Goal: Task Accomplishment & Management: Use online tool/utility

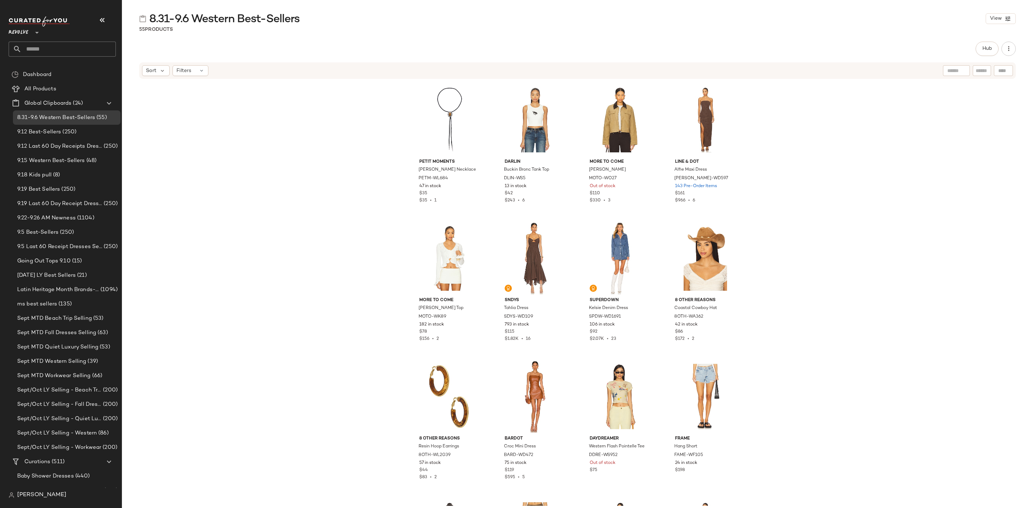
click at [63, 49] on input "text" at bounding box center [69, 49] width 94 height 15
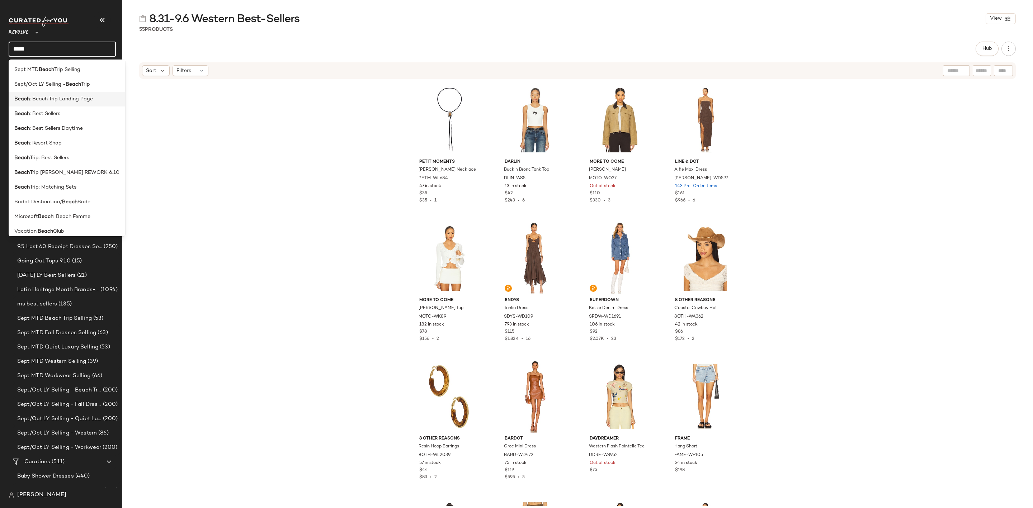
type input "*****"
click at [82, 101] on span ": Beach Trip Landing Page" at bounding box center [61, 99] width 63 height 8
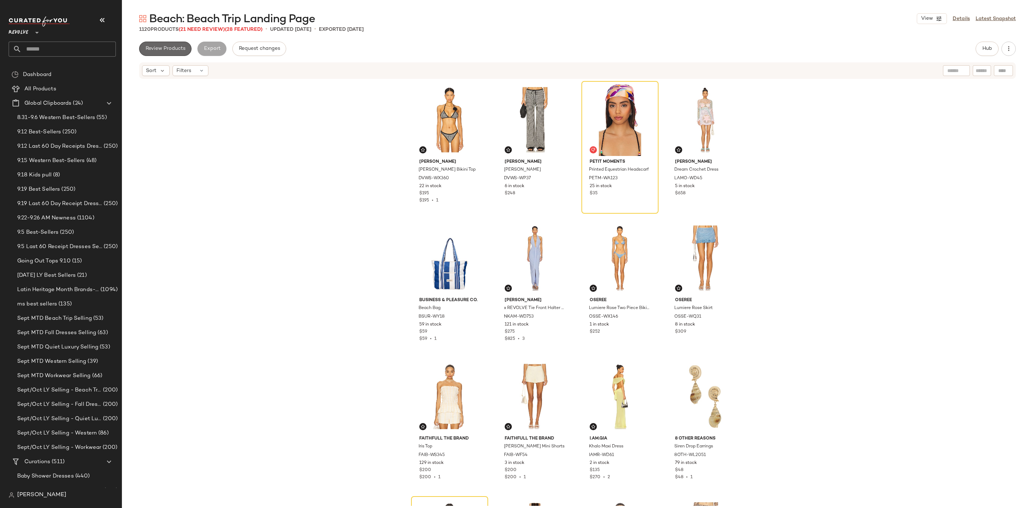
click at [171, 49] on span "Review Products" at bounding box center [165, 49] width 40 height 6
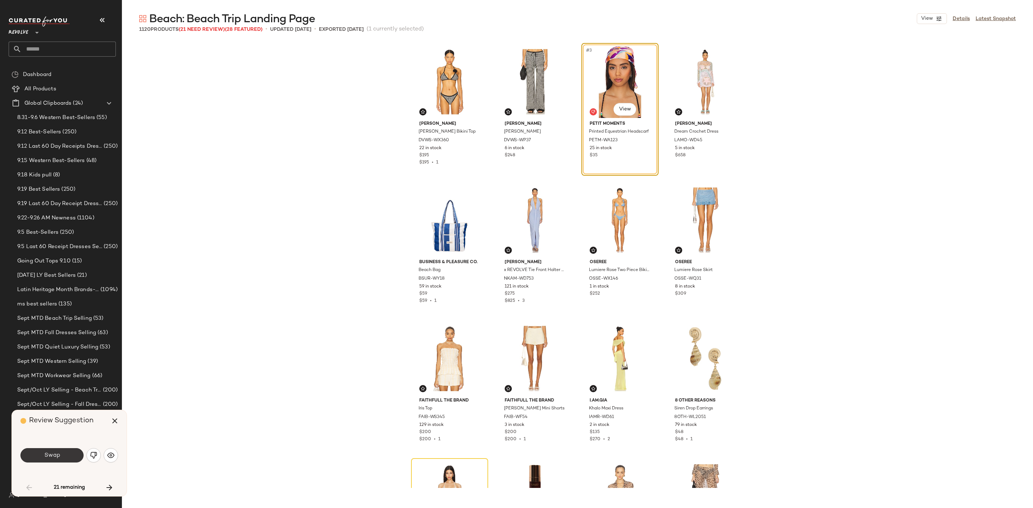
click at [57, 453] on span "Swap" at bounding box center [52, 455] width 16 height 7
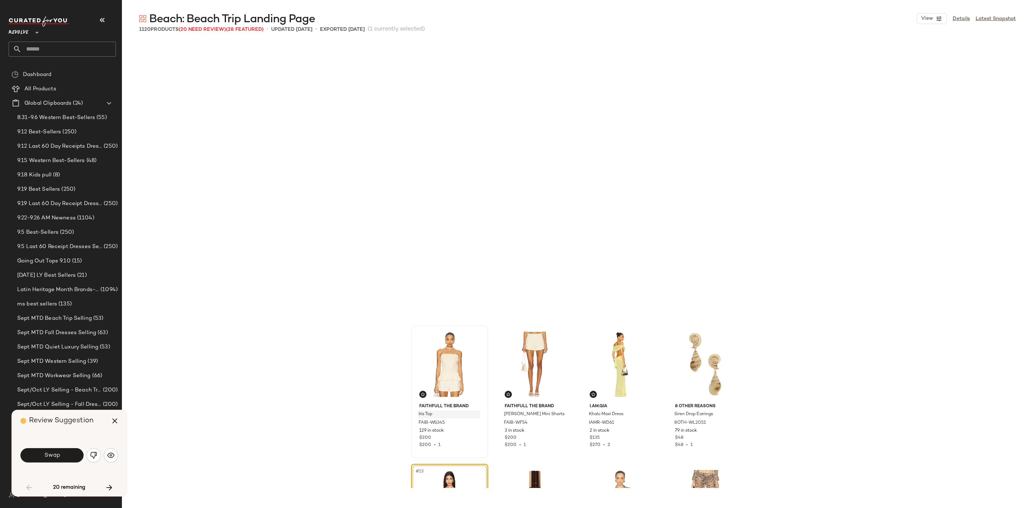
scroll to position [283, 0]
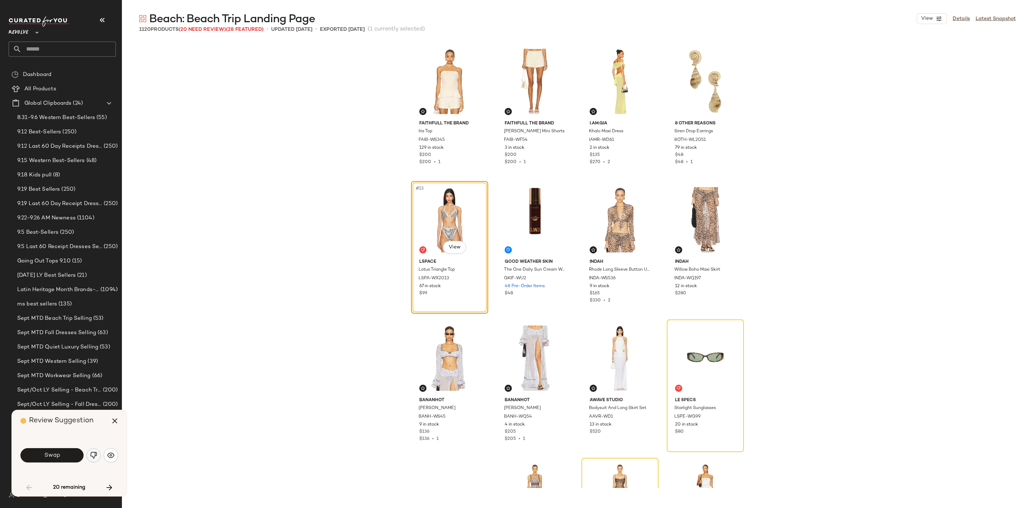
click at [98, 458] on button "button" at bounding box center [93, 455] width 14 height 14
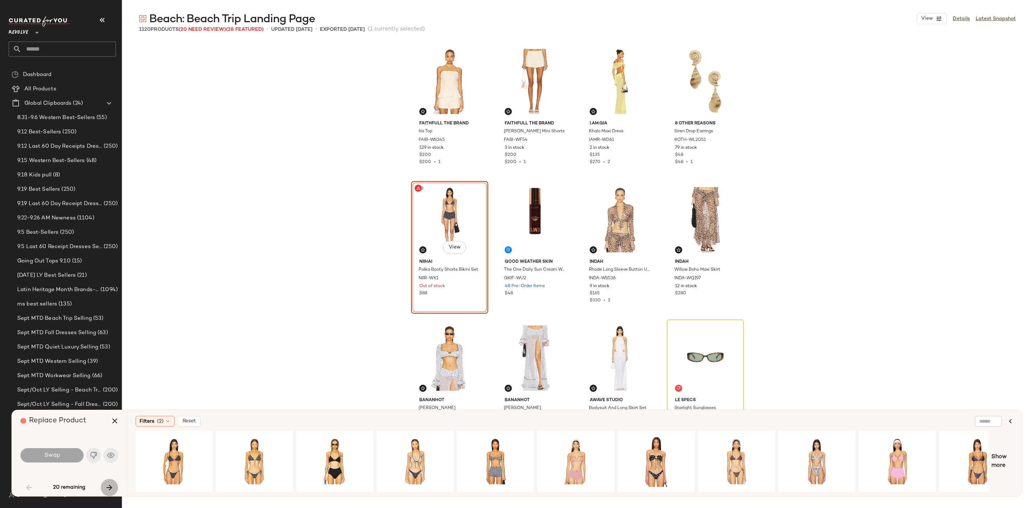
click at [105, 486] on icon "button" at bounding box center [109, 487] width 9 height 9
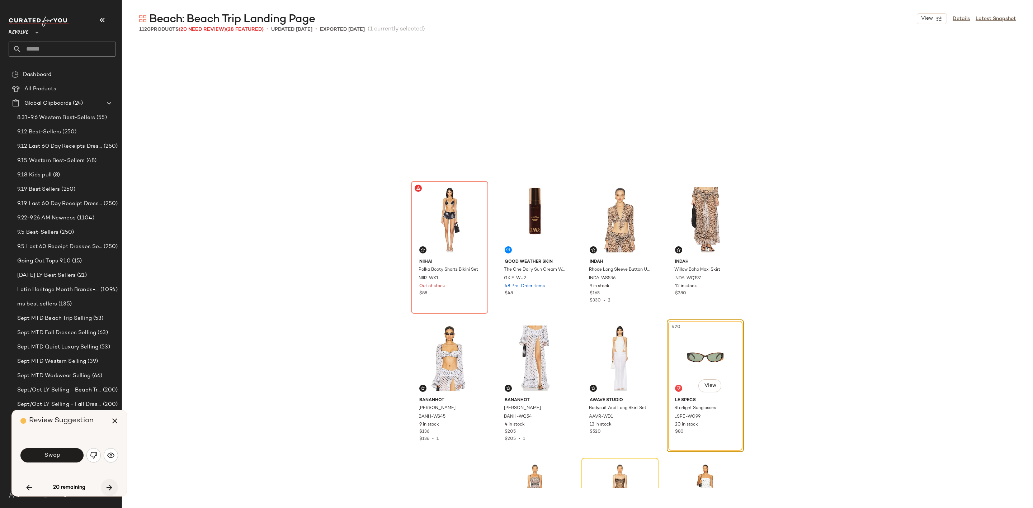
scroll to position [415, 0]
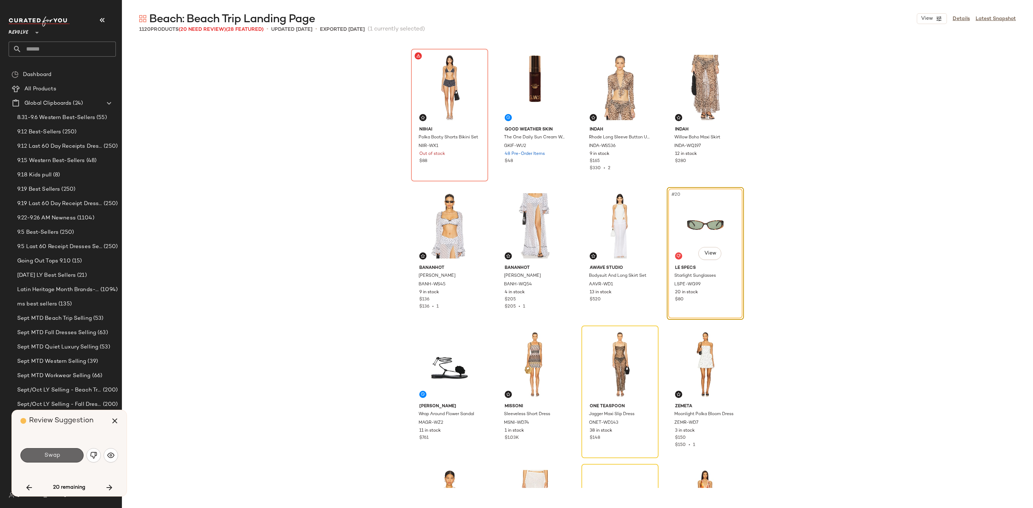
click at [58, 456] on span "Swap" at bounding box center [52, 455] width 16 height 7
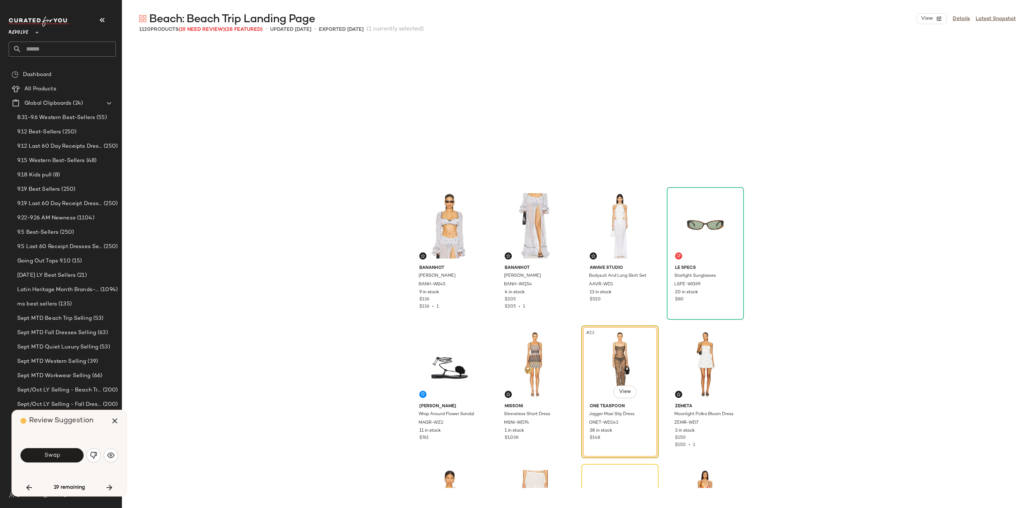
scroll to position [553, 0]
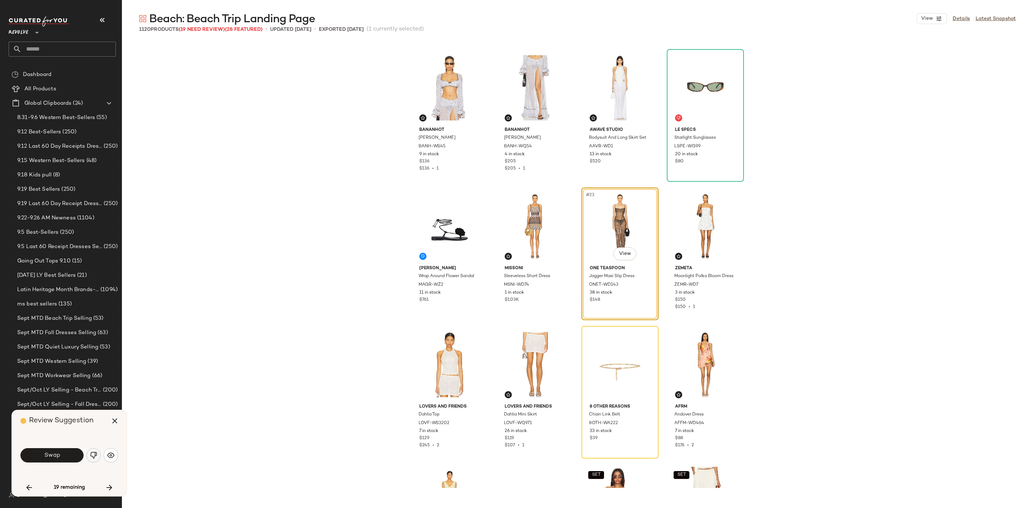
click at [92, 454] on img "button" at bounding box center [93, 455] width 7 height 7
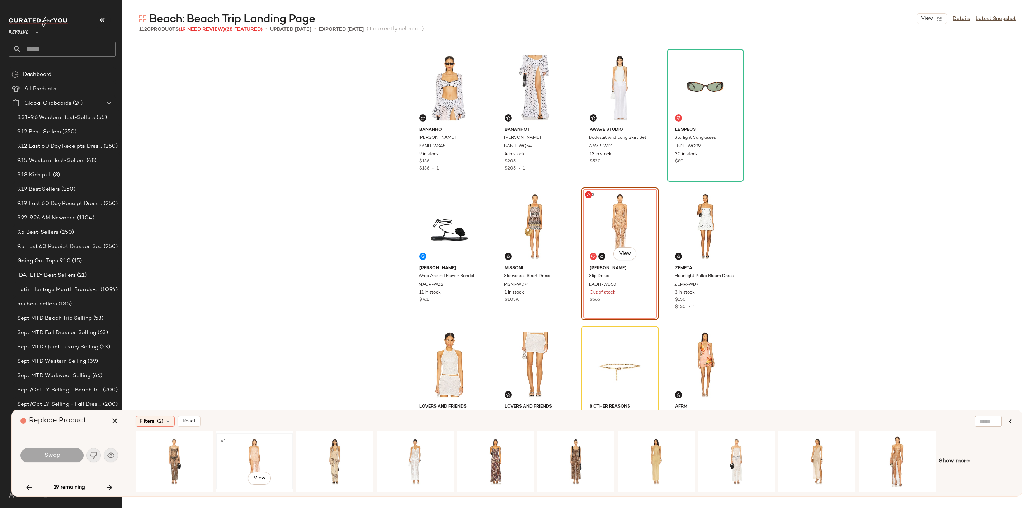
click at [247, 449] on div "#1 View" at bounding box center [254, 461] width 72 height 51
click at [330, 449] on div "#1 View" at bounding box center [335, 461] width 72 height 51
click at [649, 453] on div "#1 View" at bounding box center [656, 461] width 72 height 51
drag, startPoint x: 52, startPoint y: 456, endPoint x: 123, endPoint y: 452, distance: 70.8
click at [53, 456] on span "Swap" at bounding box center [52, 455] width 16 height 7
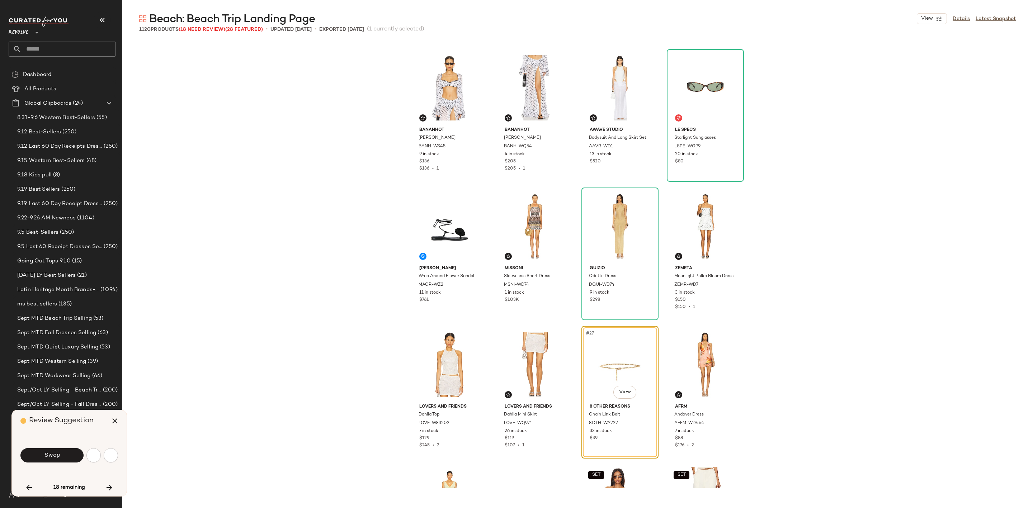
scroll to position [692, 0]
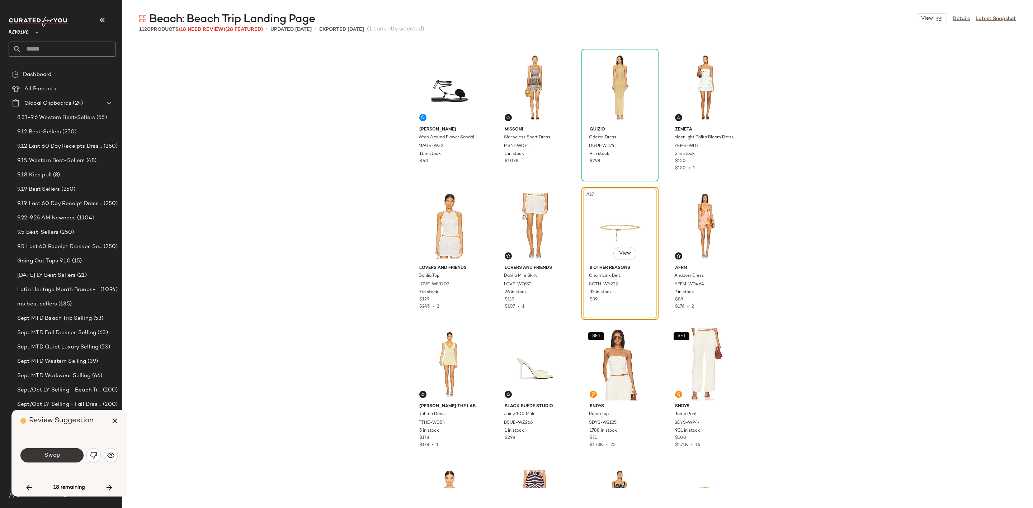
click at [56, 455] on span "Swap" at bounding box center [52, 455] width 16 height 7
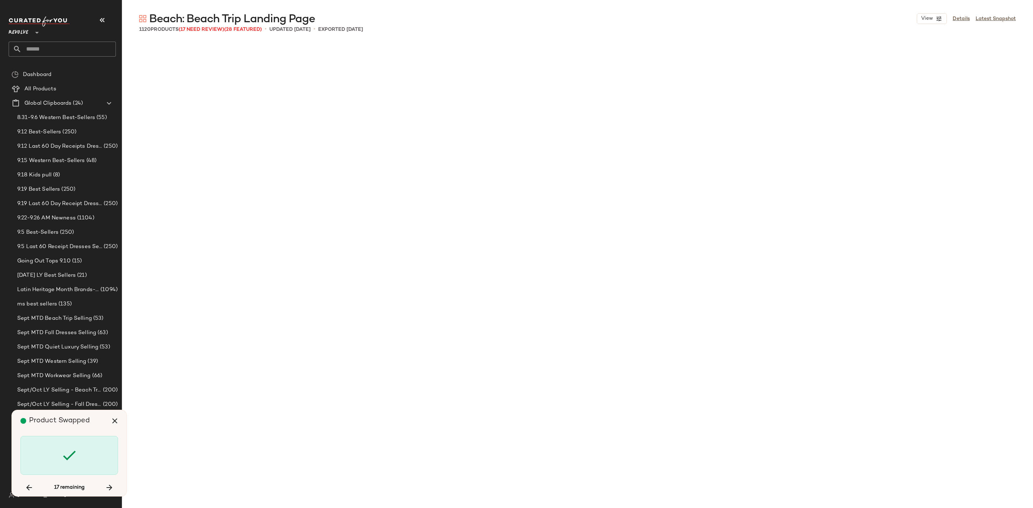
scroll to position [1661, 0]
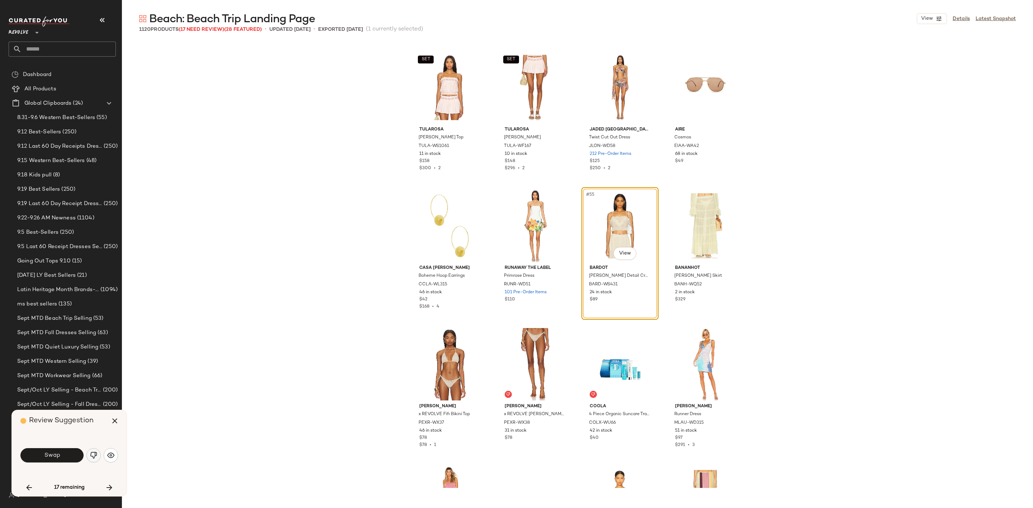
click at [88, 454] on button "button" at bounding box center [93, 455] width 14 height 14
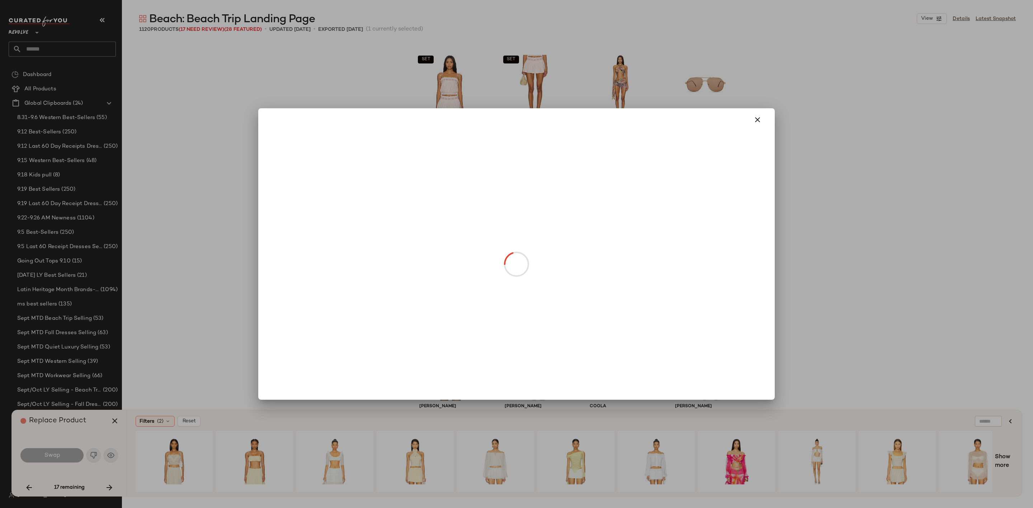
click at [626, 250] on body "Revolve ** Dashboard All Products Global Clipboards (24) 8.31-9.6 Western Best-…" at bounding box center [516, 254] width 1033 height 508
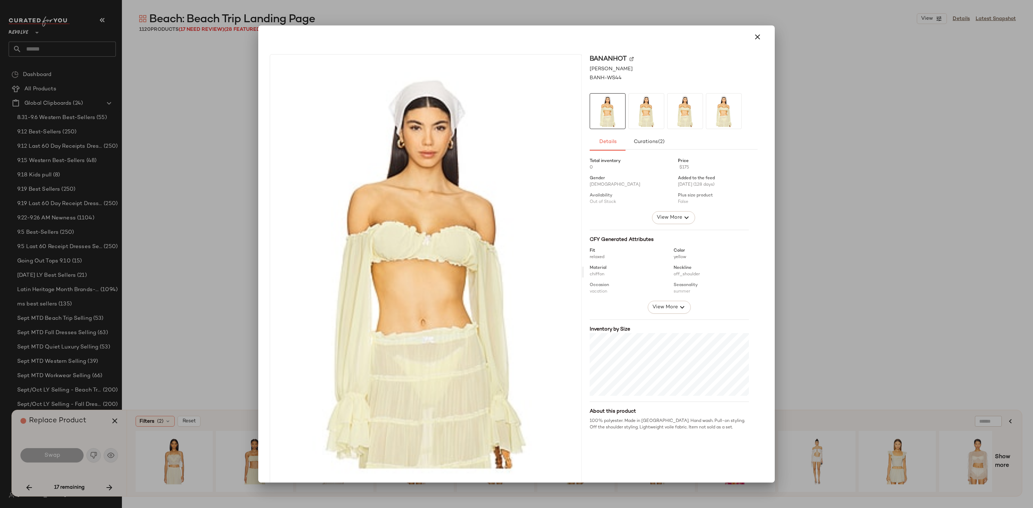
click at [629, 59] on img at bounding box center [631, 59] width 4 height 4
click at [753, 39] on icon "button" at bounding box center [757, 37] width 9 height 9
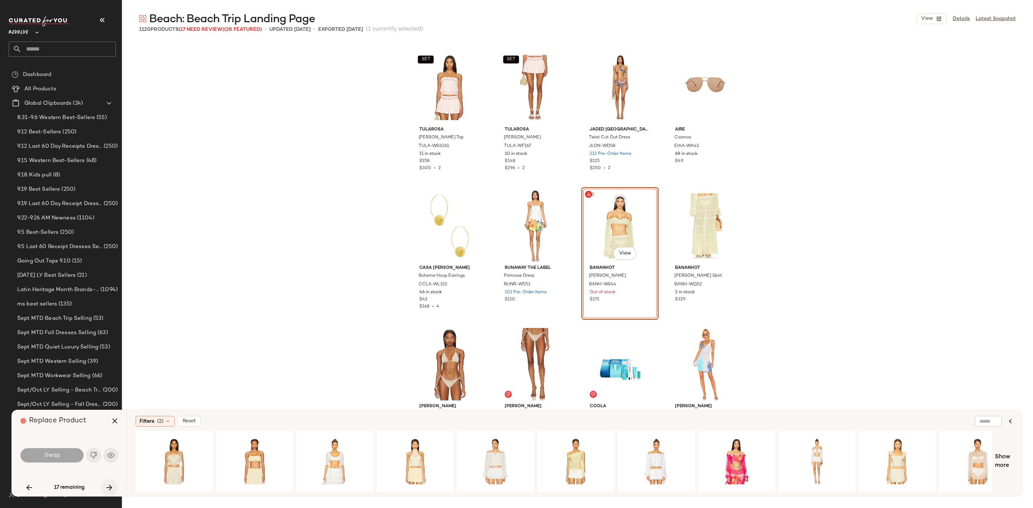
click at [105, 487] on icon "button" at bounding box center [109, 487] width 9 height 9
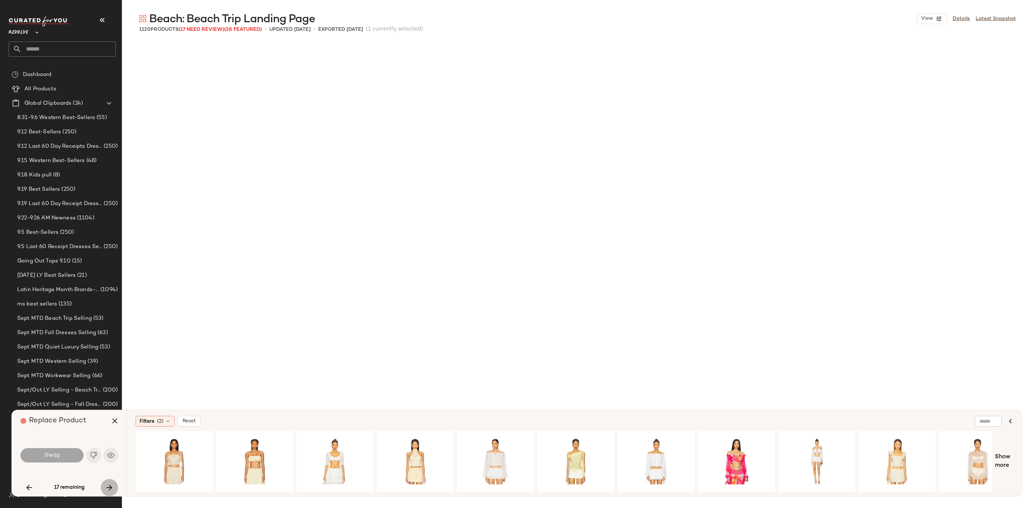
scroll to position [7751, 0]
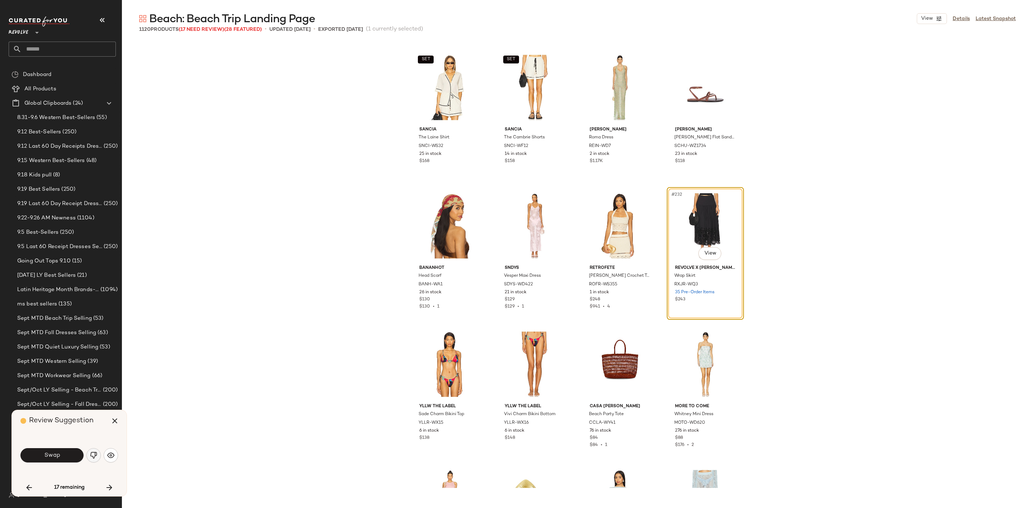
click at [89, 455] on button "button" at bounding box center [93, 455] width 14 height 14
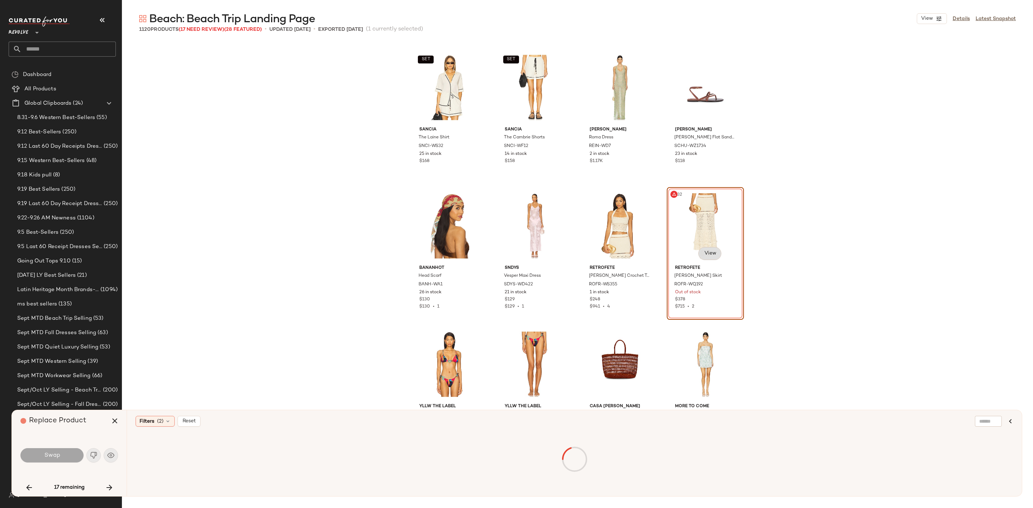
click at [710, 255] on body "Revolve ** Dashboard All Products Global Clipboards (24) 8.31-9.6 Western Best-…" at bounding box center [516, 254] width 1033 height 508
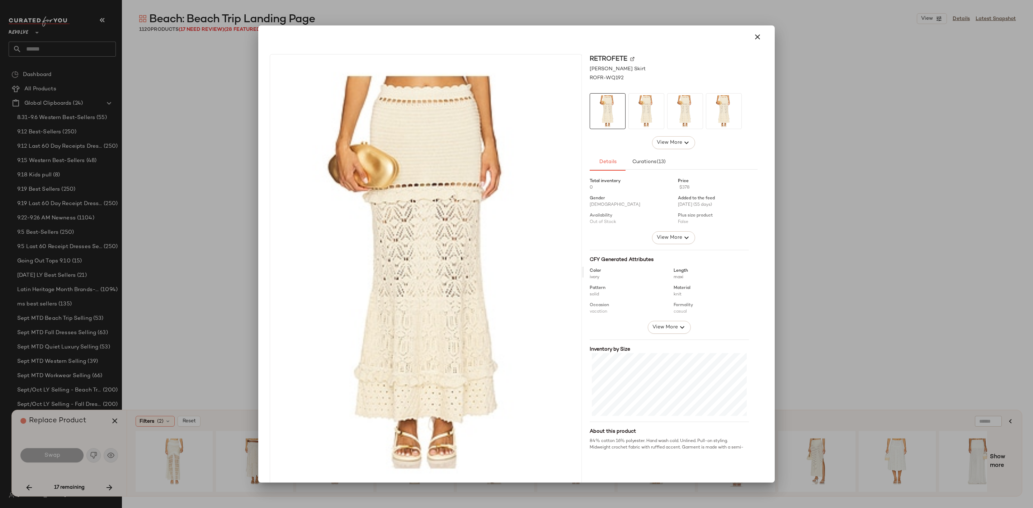
click at [630, 58] on img at bounding box center [632, 59] width 4 height 4
click at [757, 36] on icon "button" at bounding box center [757, 37] width 9 height 9
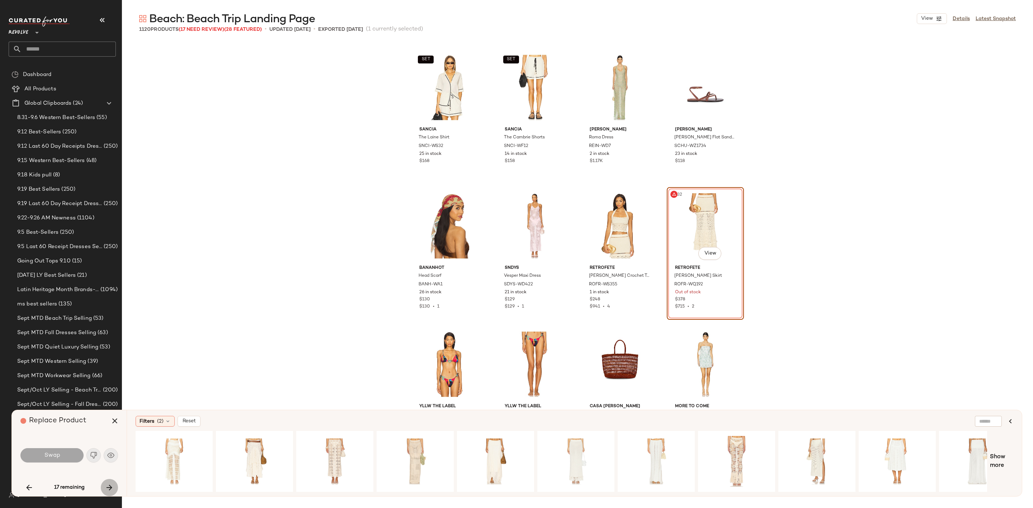
click at [107, 485] on icon "button" at bounding box center [109, 487] width 9 height 9
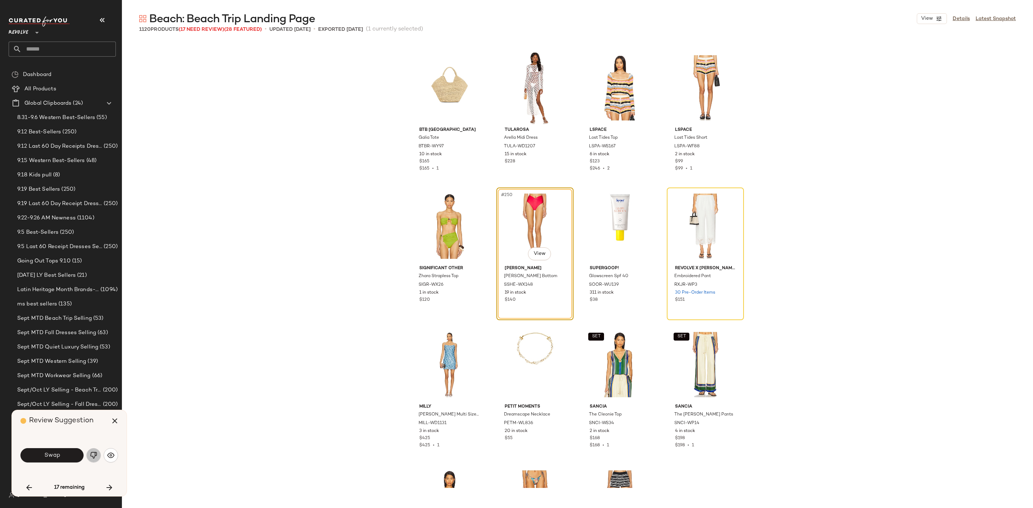
click at [94, 454] on img "button" at bounding box center [93, 455] width 7 height 7
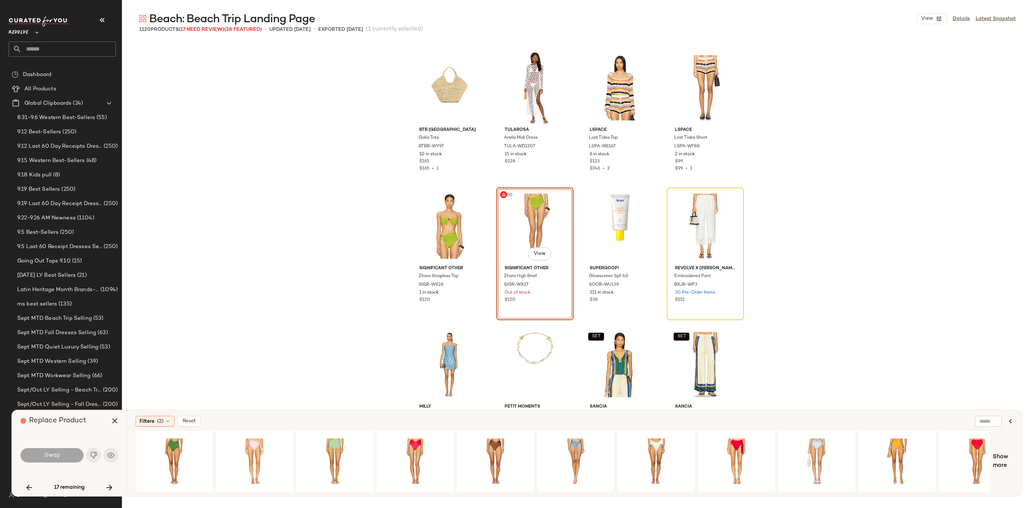
click at [99, 486] on div "17 remaining" at bounding box center [69, 487] width 98 height 17
click at [105, 487] on icon "button" at bounding box center [109, 487] width 9 height 9
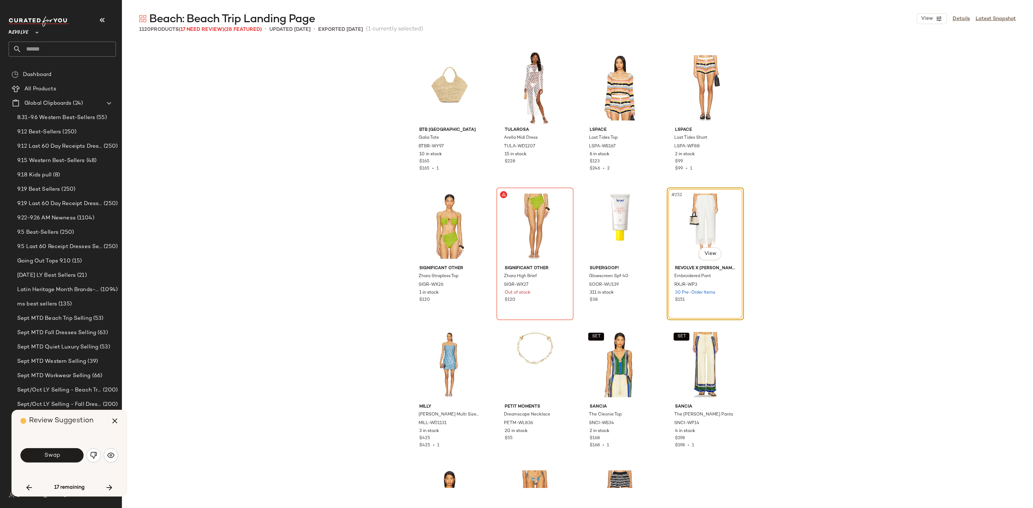
click at [95, 455] on img "button" at bounding box center [93, 455] width 7 height 7
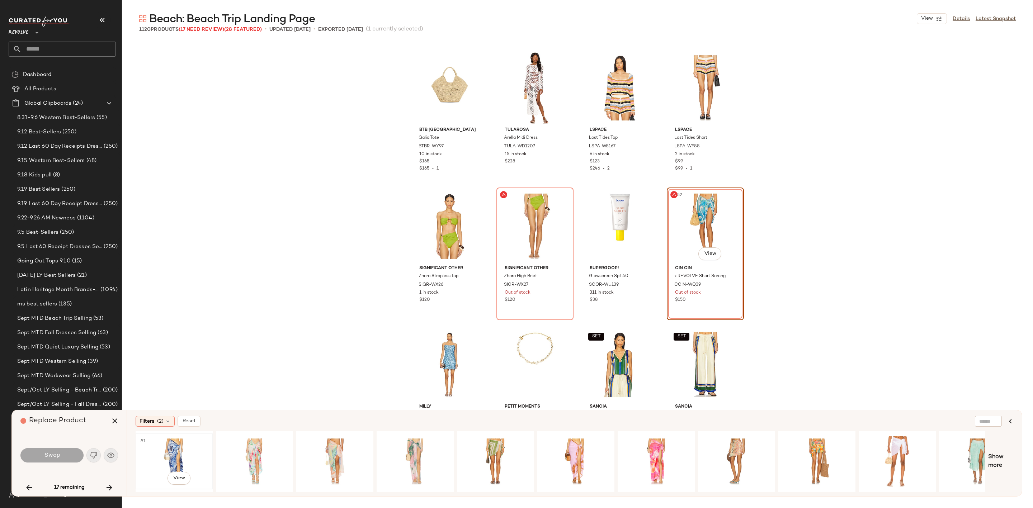
click at [168, 446] on div "#1 View" at bounding box center [174, 461] width 72 height 51
click at [62, 454] on button "Swap" at bounding box center [51, 455] width 63 height 14
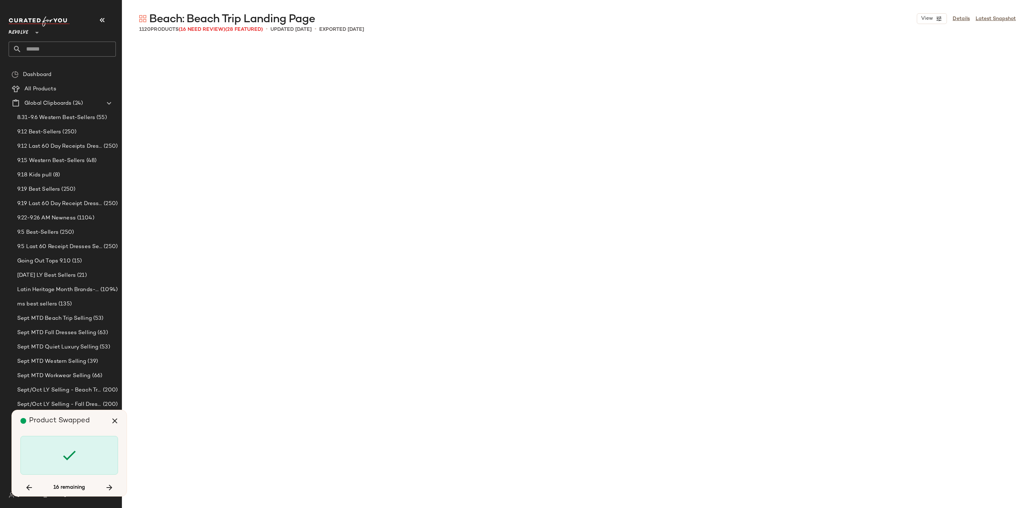
scroll to position [10796, 0]
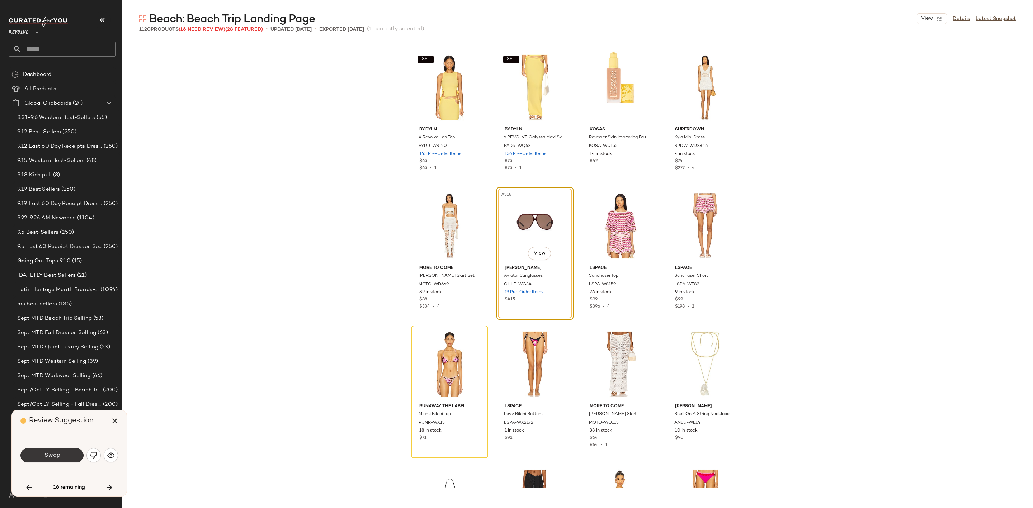
click at [69, 457] on button "Swap" at bounding box center [51, 455] width 63 height 14
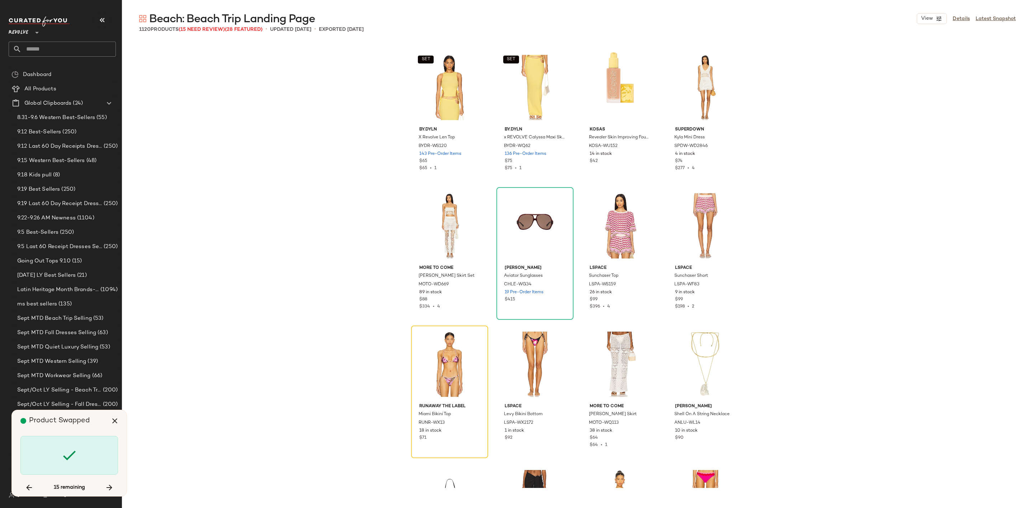
scroll to position [10934, 0]
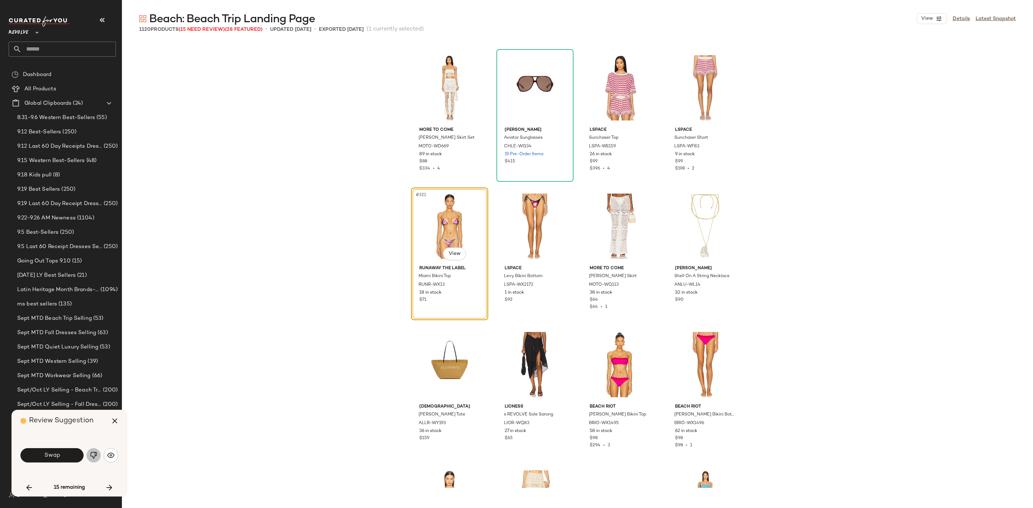
click at [92, 453] on img "button" at bounding box center [93, 455] width 7 height 7
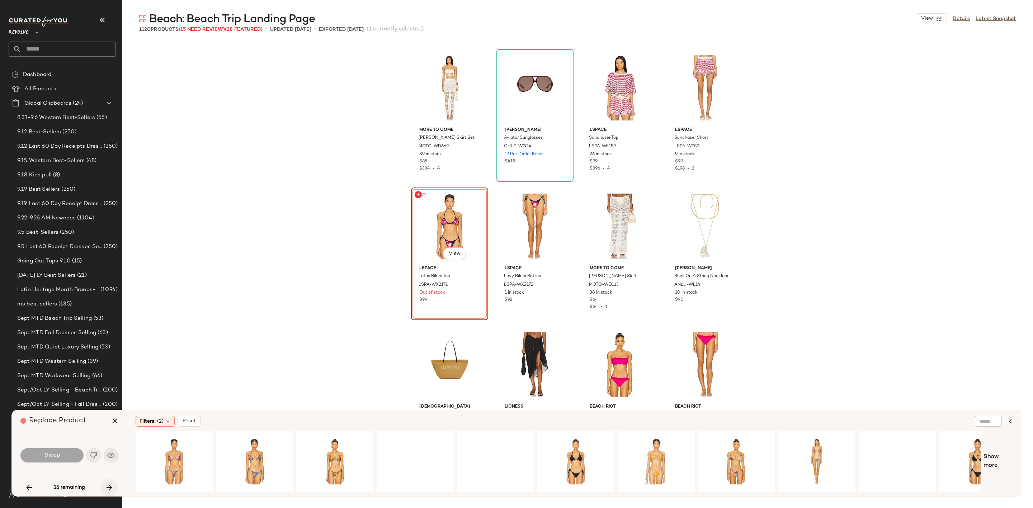
click at [106, 489] on icon "button" at bounding box center [109, 487] width 9 height 9
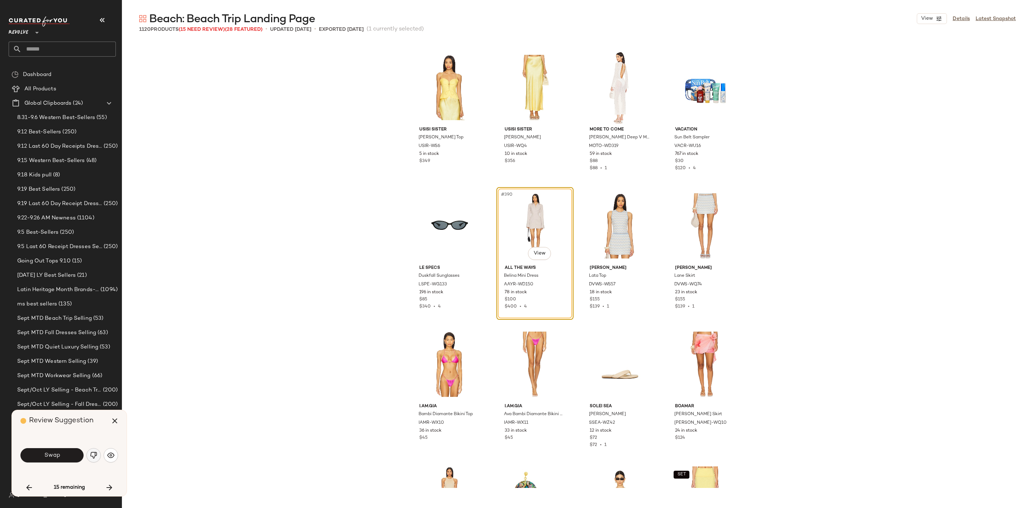
click at [90, 454] on img "button" at bounding box center [93, 455] width 7 height 7
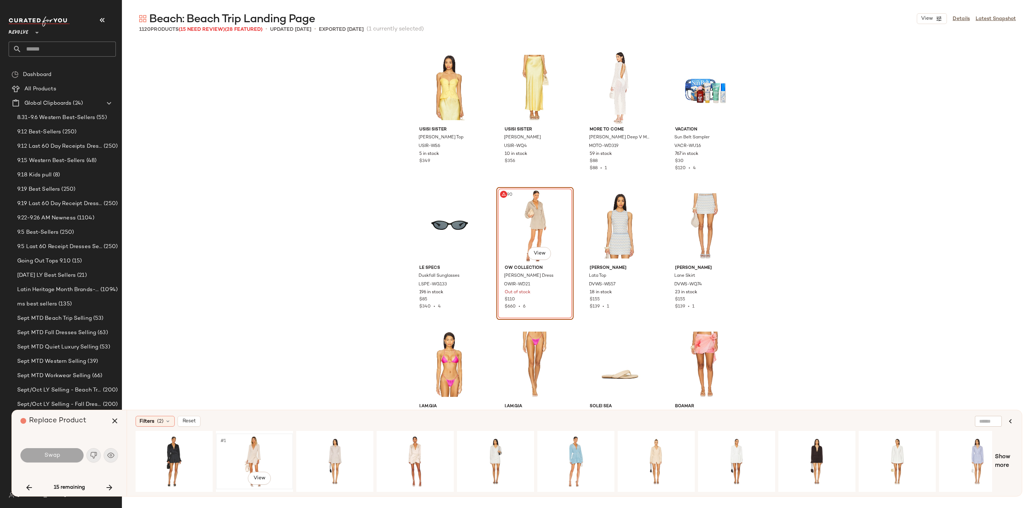
click at [257, 453] on div "#1 View" at bounding box center [254, 461] width 72 height 51
drag, startPoint x: 66, startPoint y: 453, endPoint x: 75, endPoint y: 453, distance: 8.6
click at [68, 453] on button "Swap" at bounding box center [51, 455] width 63 height 14
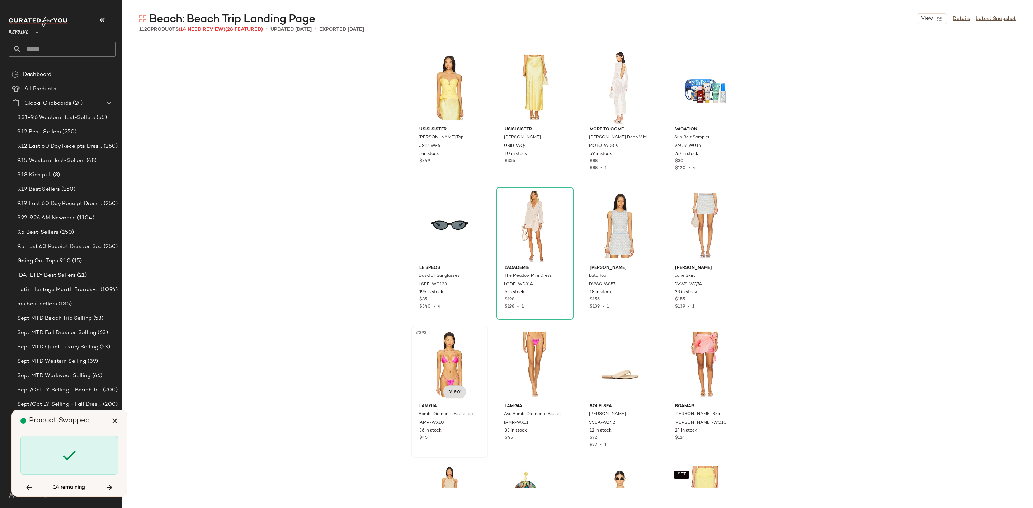
scroll to position [14672, 0]
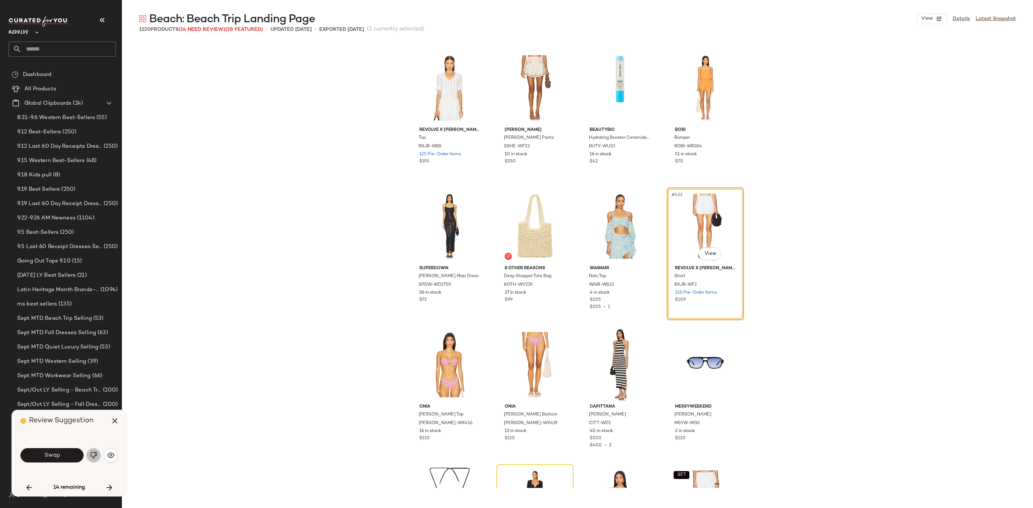
click at [94, 453] on img "button" at bounding box center [93, 455] width 7 height 7
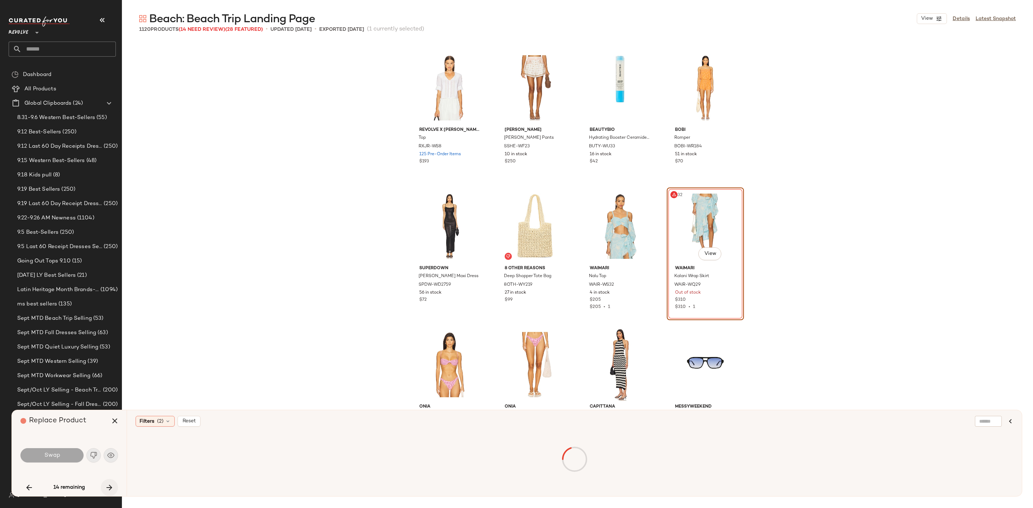
click at [108, 486] on icon "button" at bounding box center [109, 487] width 9 height 9
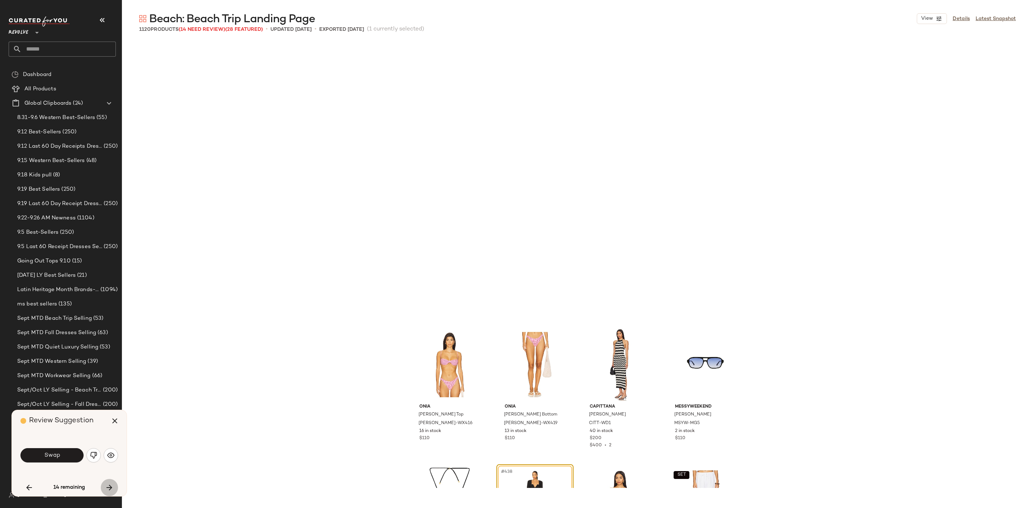
scroll to position [14949, 0]
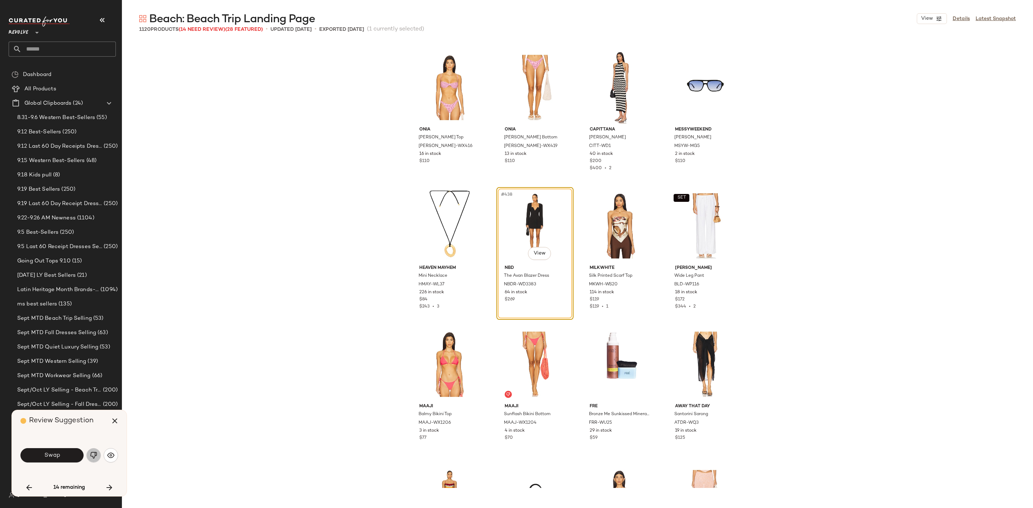
click at [89, 453] on button "button" at bounding box center [93, 455] width 14 height 14
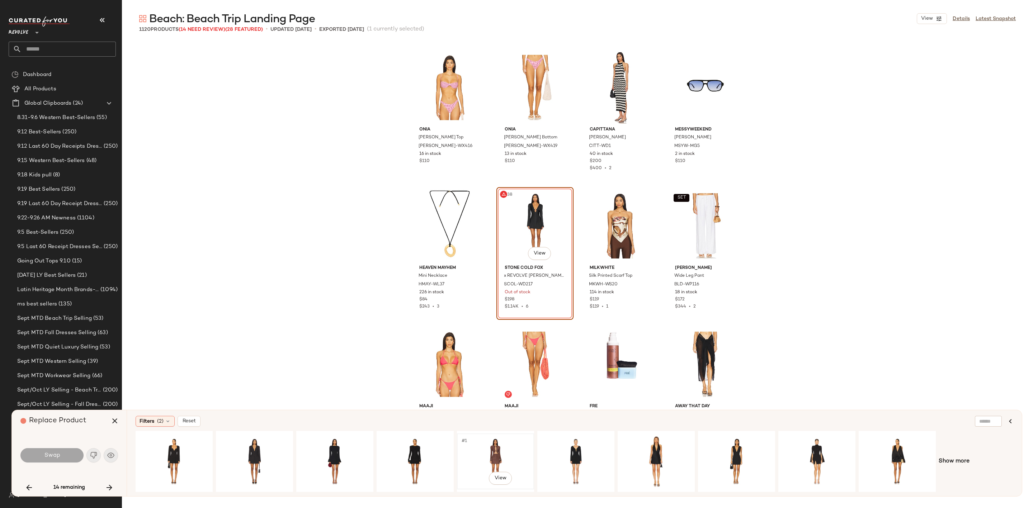
click at [489, 455] on div "#1 View" at bounding box center [495, 461] width 72 height 51
click at [730, 456] on div "#1 View" at bounding box center [736, 461] width 72 height 51
click at [895, 458] on div "#1 View" at bounding box center [897, 461] width 72 height 51
click at [475, 454] on div "#1 View" at bounding box center [495, 461] width 72 height 51
click at [55, 454] on span "Swap" at bounding box center [52, 455] width 16 height 7
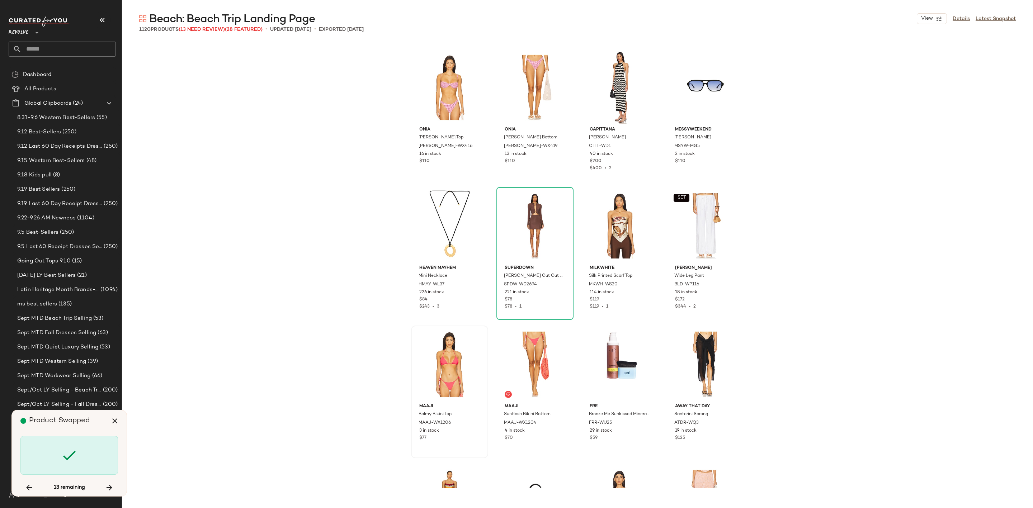
scroll to position [16610, 0]
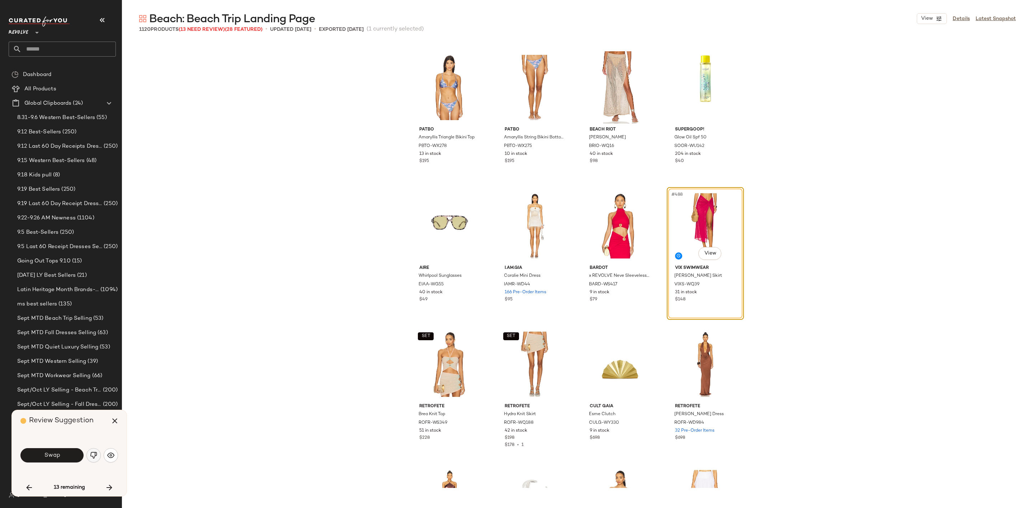
click at [90, 452] on img "button" at bounding box center [93, 455] width 7 height 7
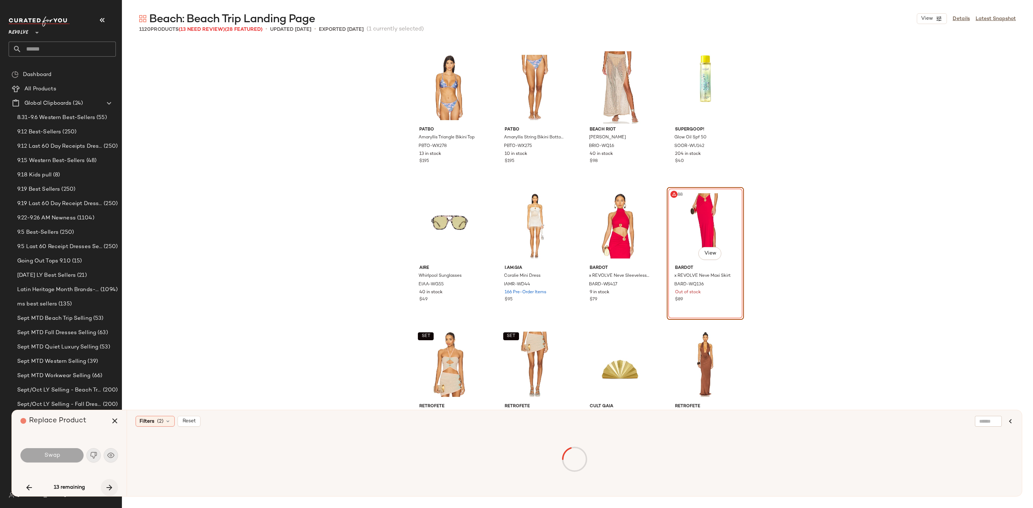
click at [107, 486] on icon "button" at bounding box center [109, 487] width 9 height 9
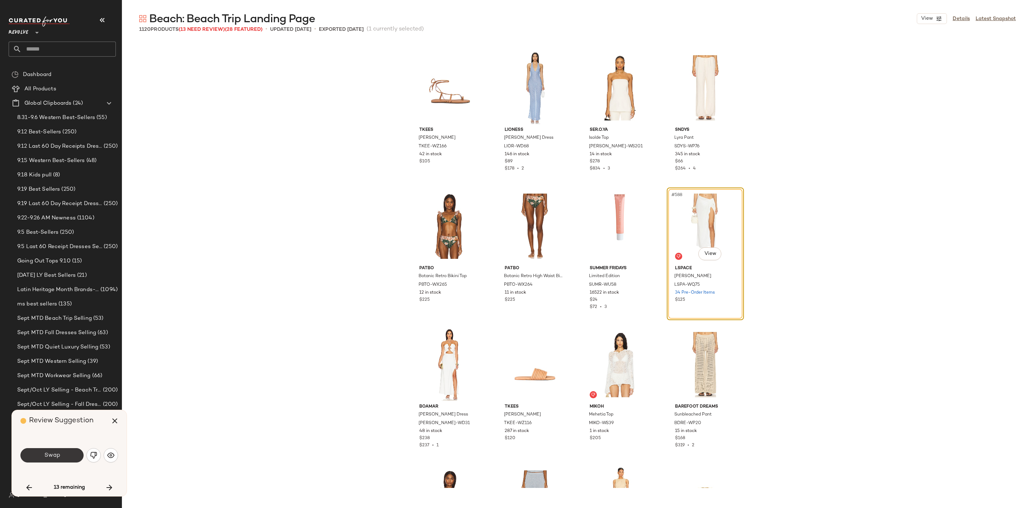
click at [50, 457] on span "Swap" at bounding box center [52, 455] width 16 height 7
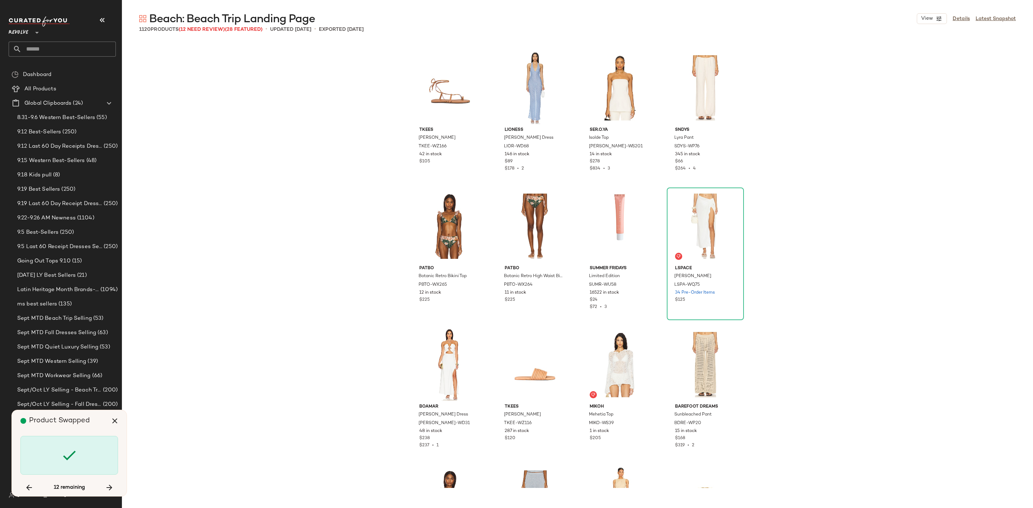
scroll to position [21316, 0]
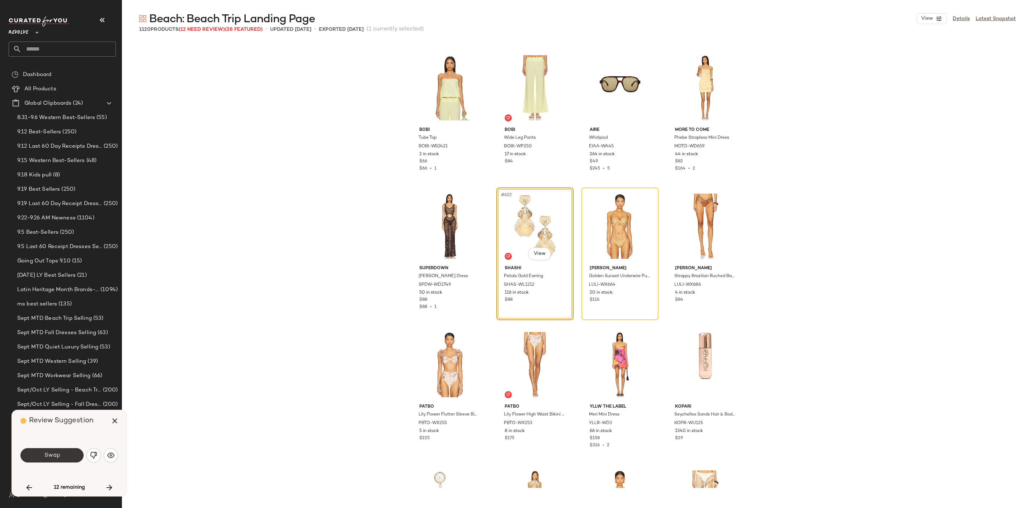
click at [66, 450] on button "Swap" at bounding box center [51, 455] width 63 height 14
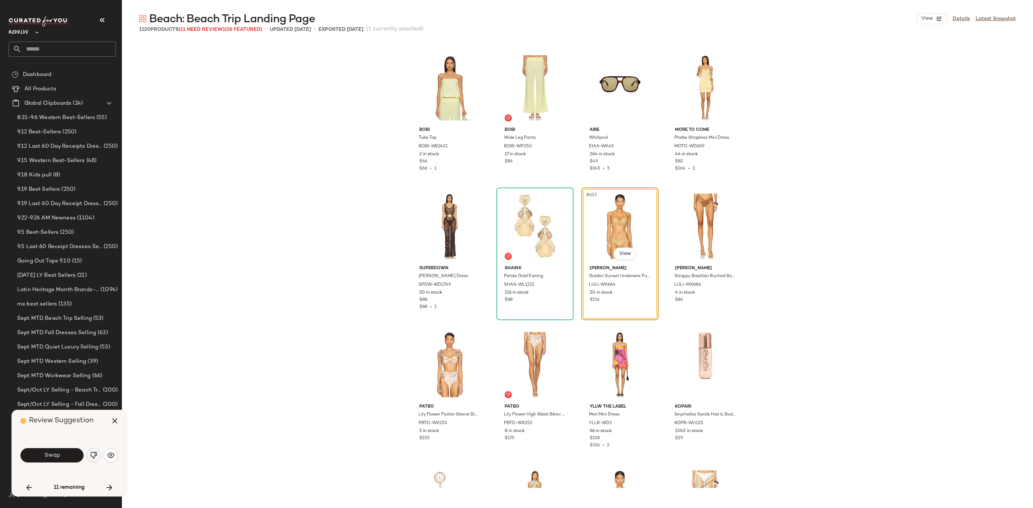
click at [89, 453] on button "button" at bounding box center [93, 455] width 14 height 14
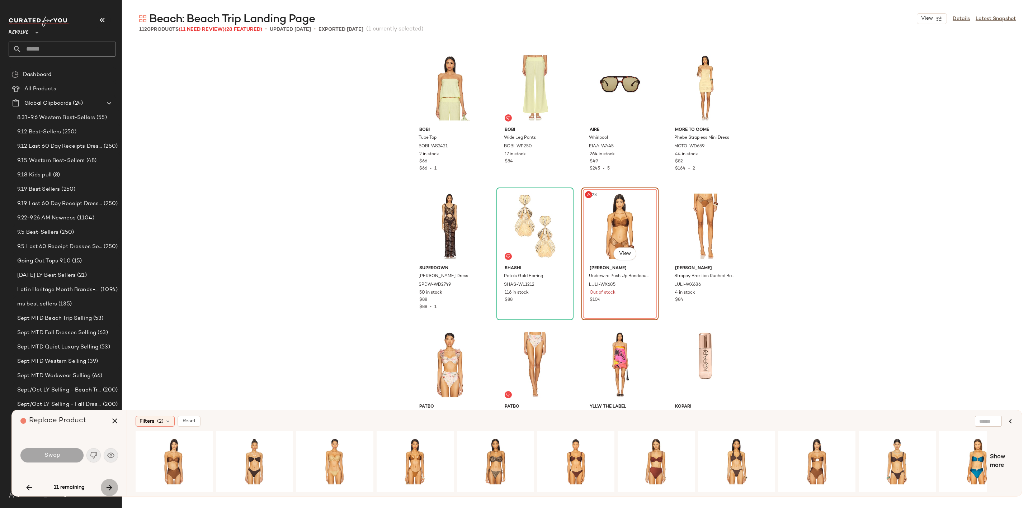
click at [107, 489] on icon "button" at bounding box center [109, 487] width 9 height 9
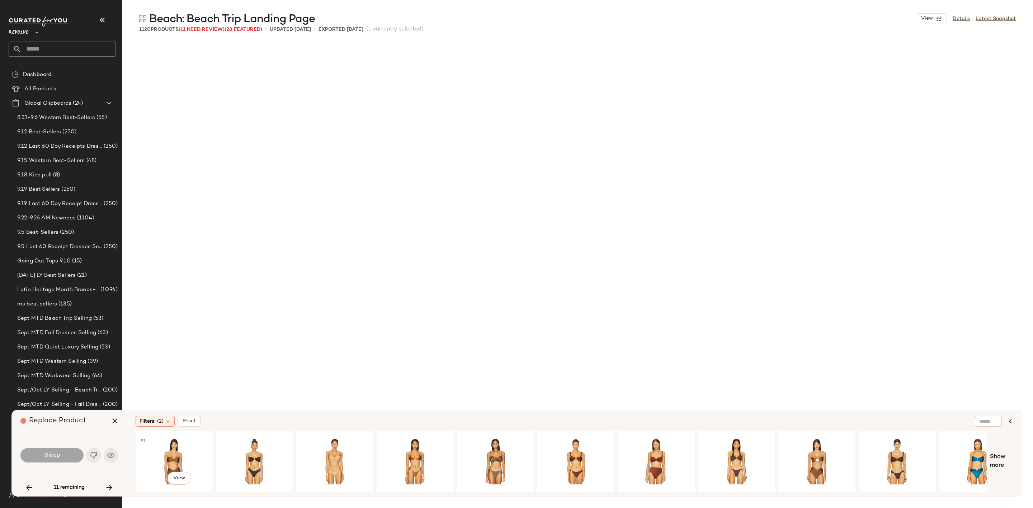
scroll to position [28098, 0]
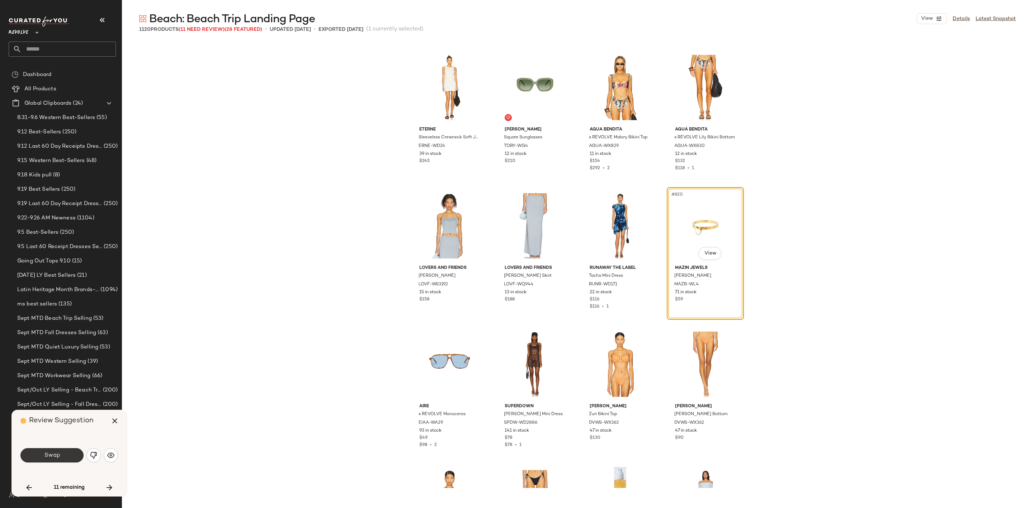
click at [47, 456] on span "Swap" at bounding box center [52, 455] width 16 height 7
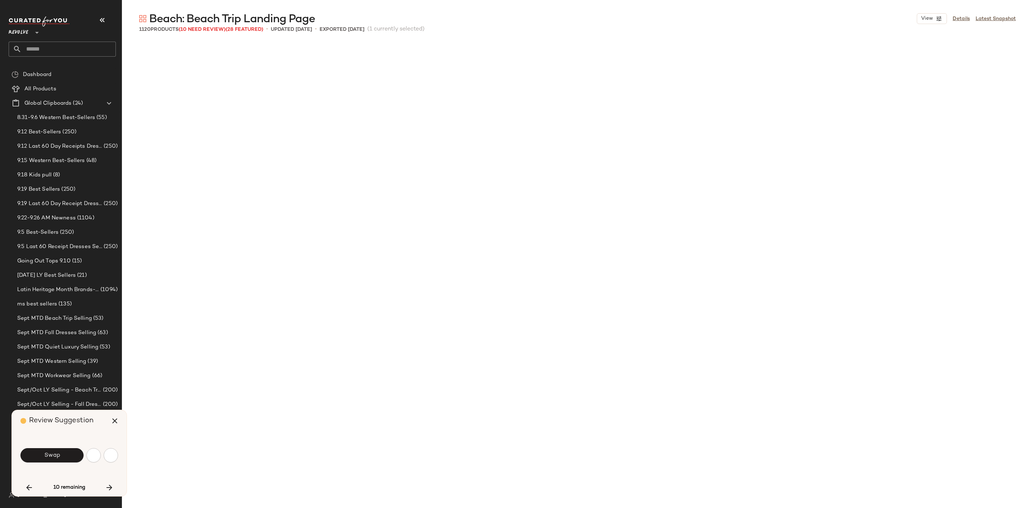
scroll to position [31559, 0]
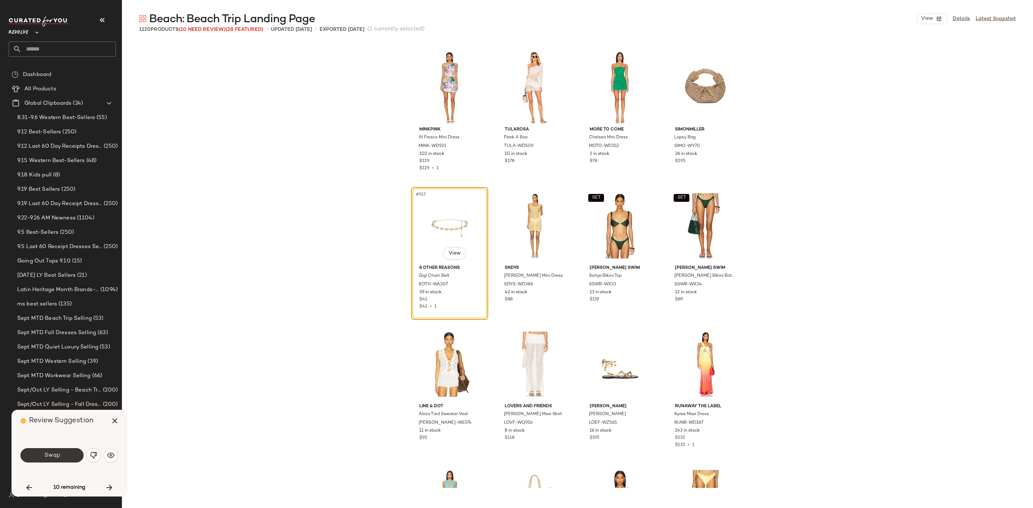
click at [56, 458] on span "Swap" at bounding box center [52, 455] width 16 height 7
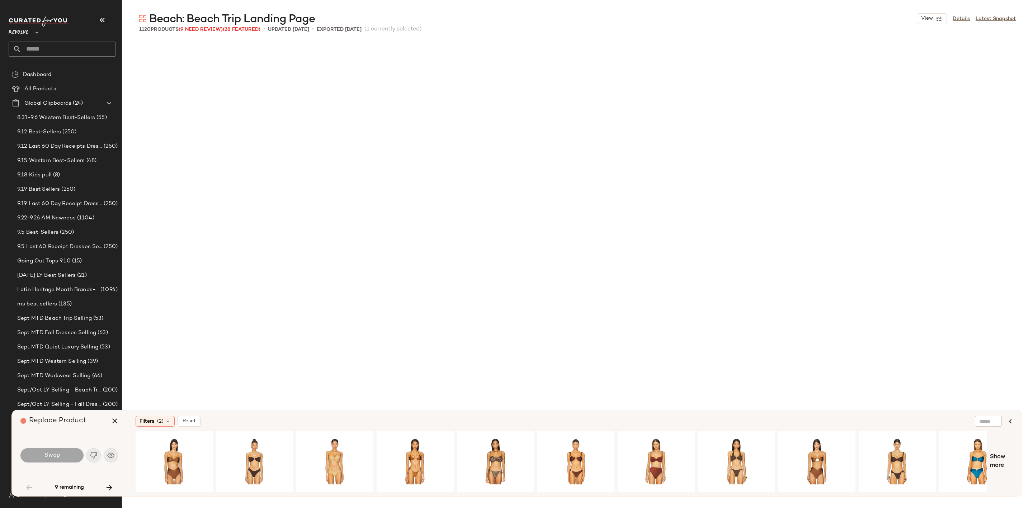
scroll to position [277, 0]
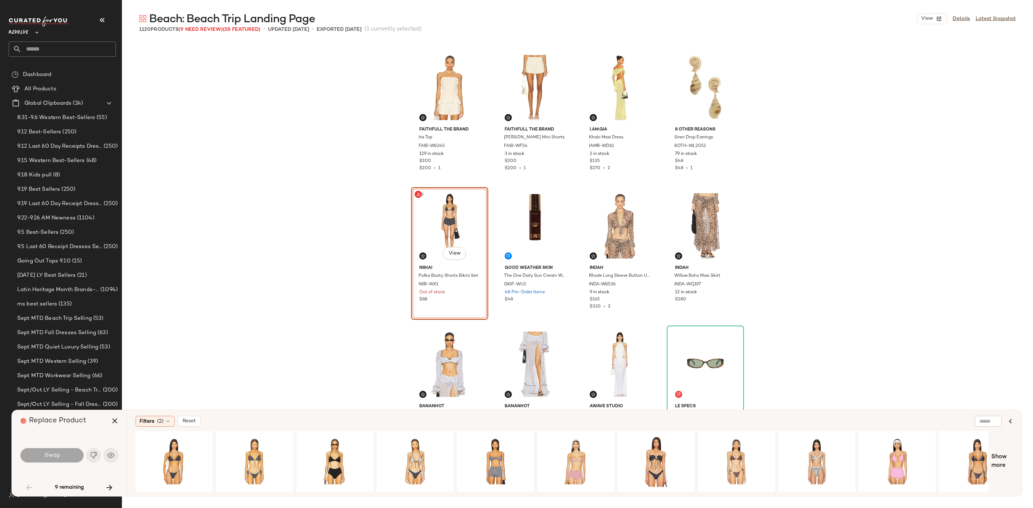
drag, startPoint x: 116, startPoint y: 423, endPoint x: 147, endPoint y: 413, distance: 32.8
click at [116, 423] on icon "button" at bounding box center [114, 421] width 9 height 9
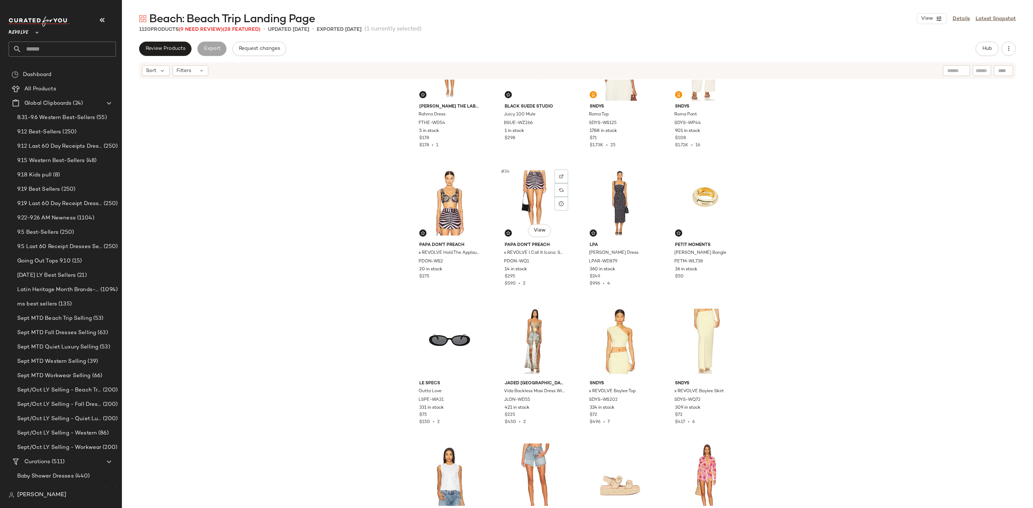
scroll to position [974, 0]
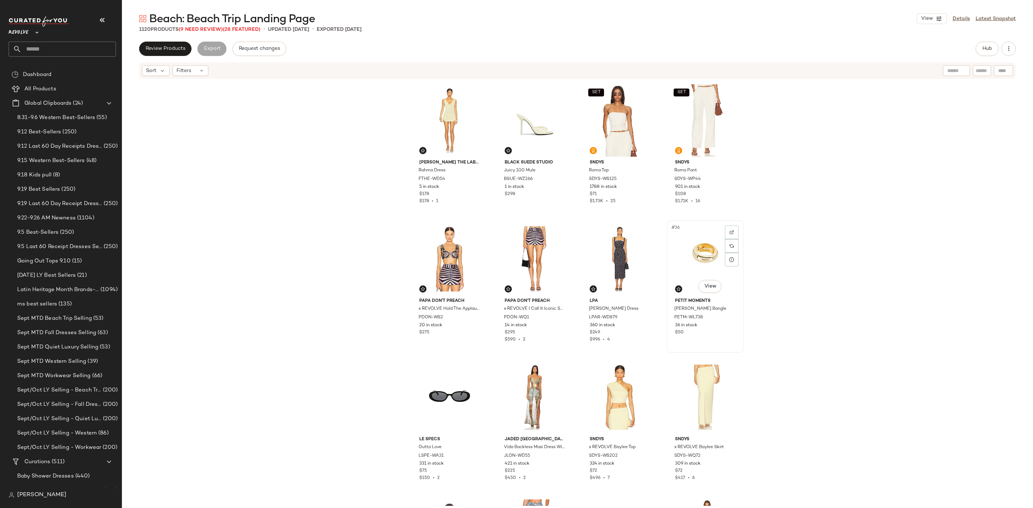
click at [688, 240] on div "#36 View" at bounding box center [705, 259] width 72 height 72
click at [443, 259] on div "#33 View" at bounding box center [449, 259] width 72 height 72
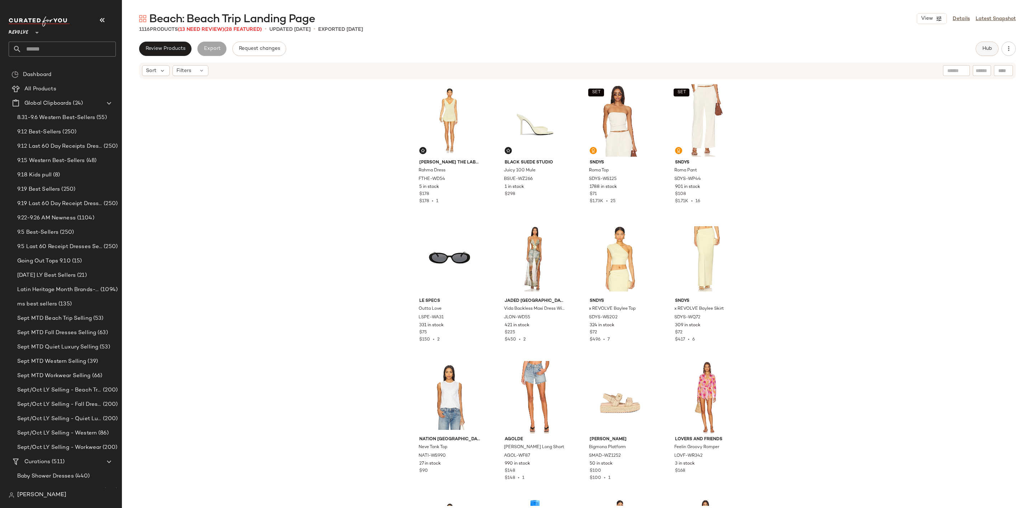
click at [990, 44] on button "Hub" at bounding box center [986, 49] width 23 height 14
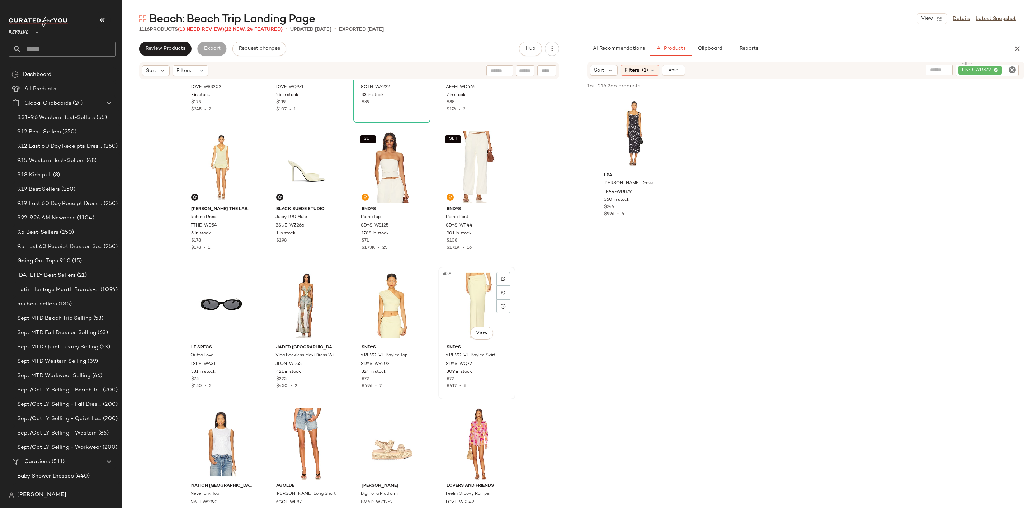
scroll to position [866, 0]
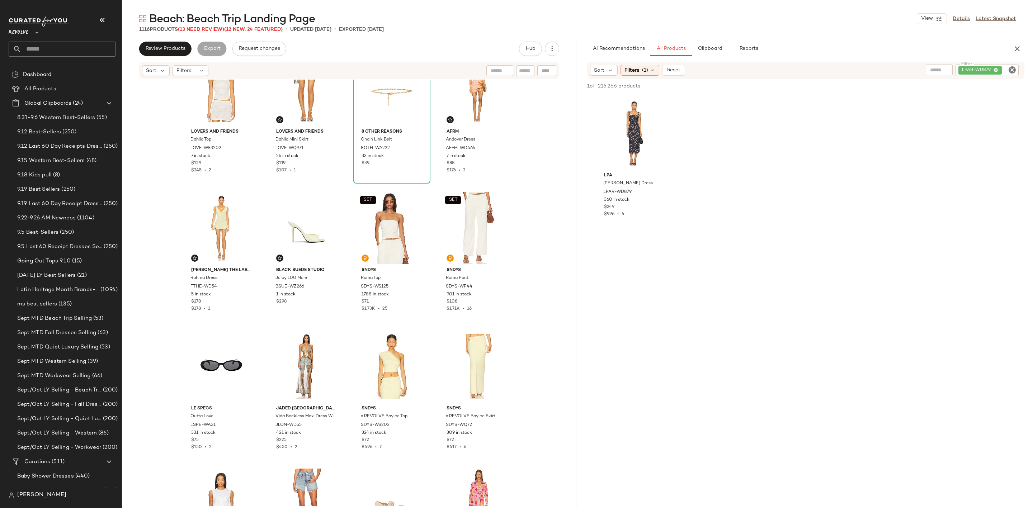
click at [1011, 69] on icon "Clear Filter" at bounding box center [1012, 70] width 9 height 9
type input "*****"
click at [901, 224] on div at bounding box center [805, 317] width 451 height 474
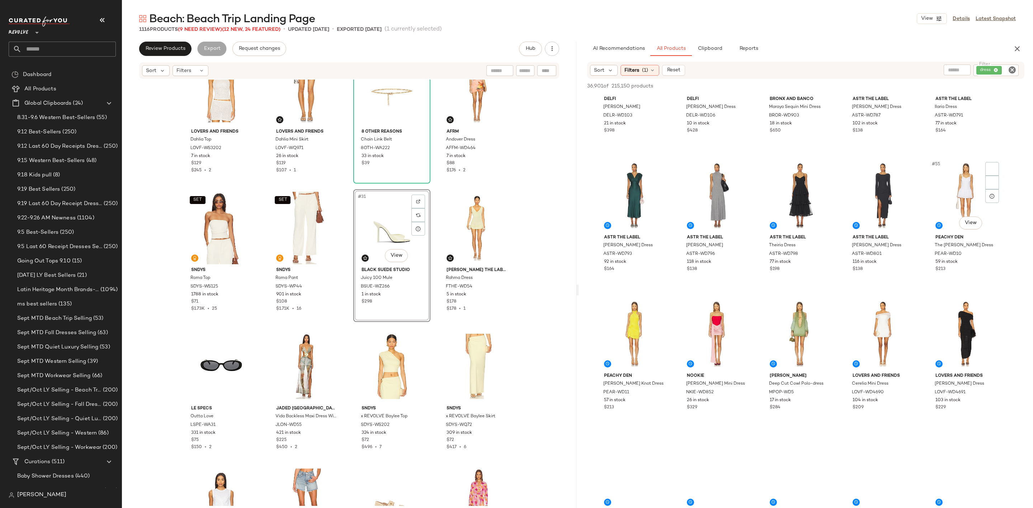
scroll to position [1345, 0]
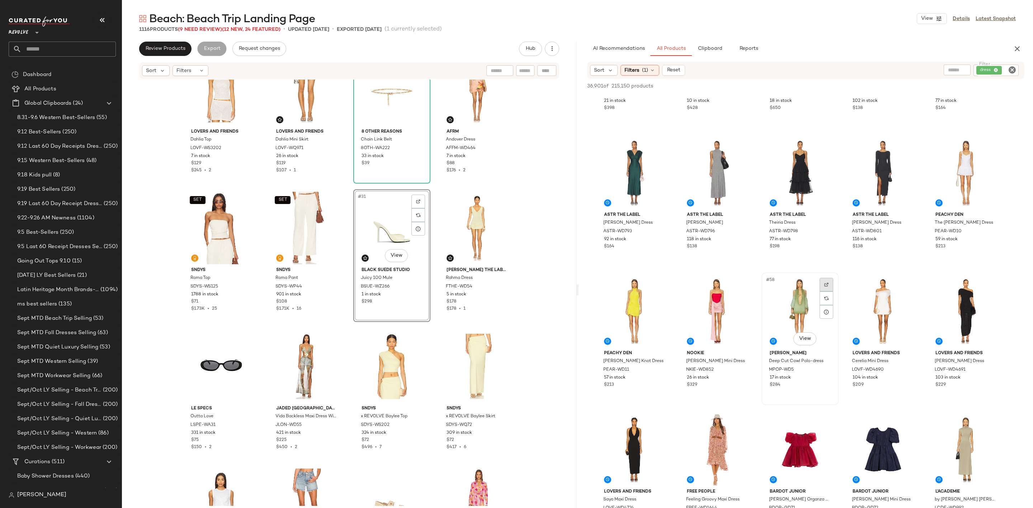
click at [824, 283] on img at bounding box center [826, 285] width 4 height 4
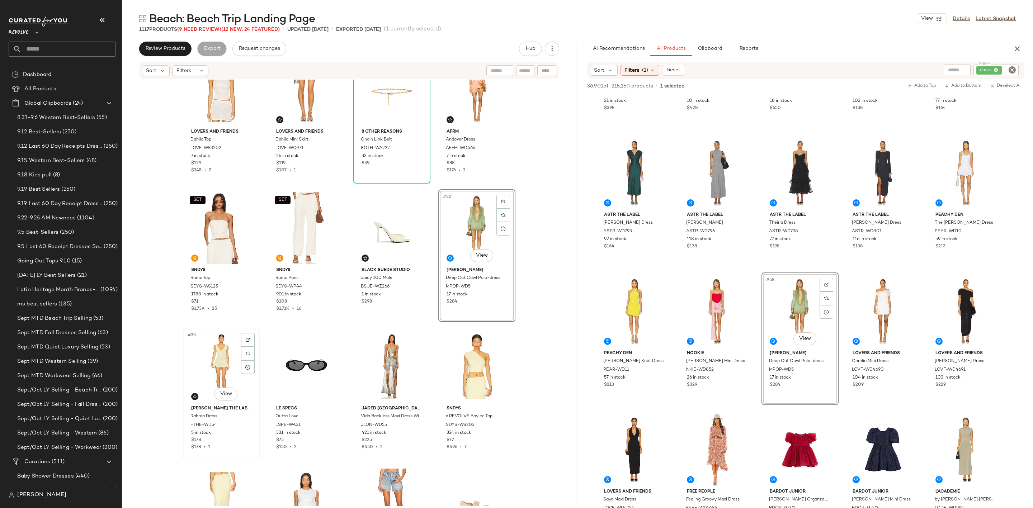
click at [198, 351] on div "#33 View" at bounding box center [221, 366] width 72 height 72
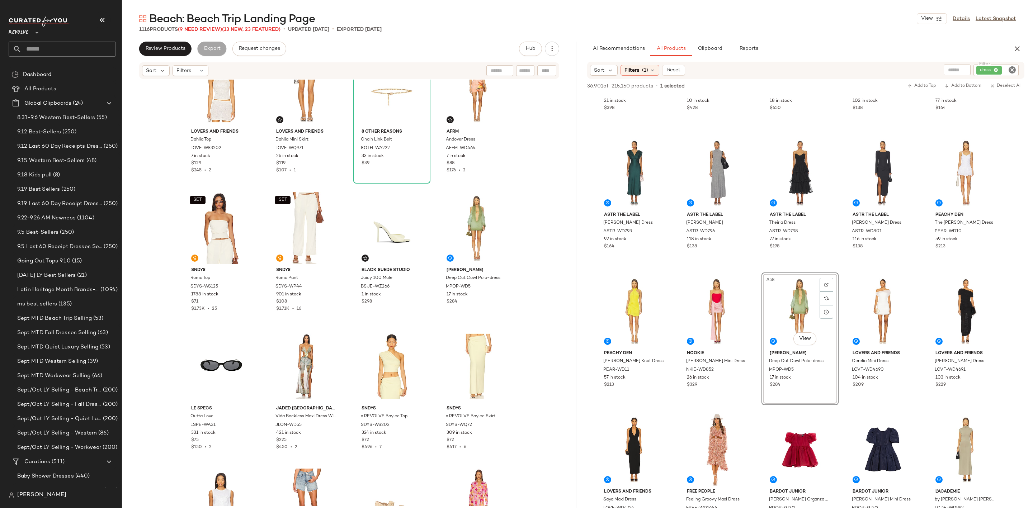
click at [1013, 67] on icon "Clear Filter" at bounding box center [1012, 70] width 9 height 9
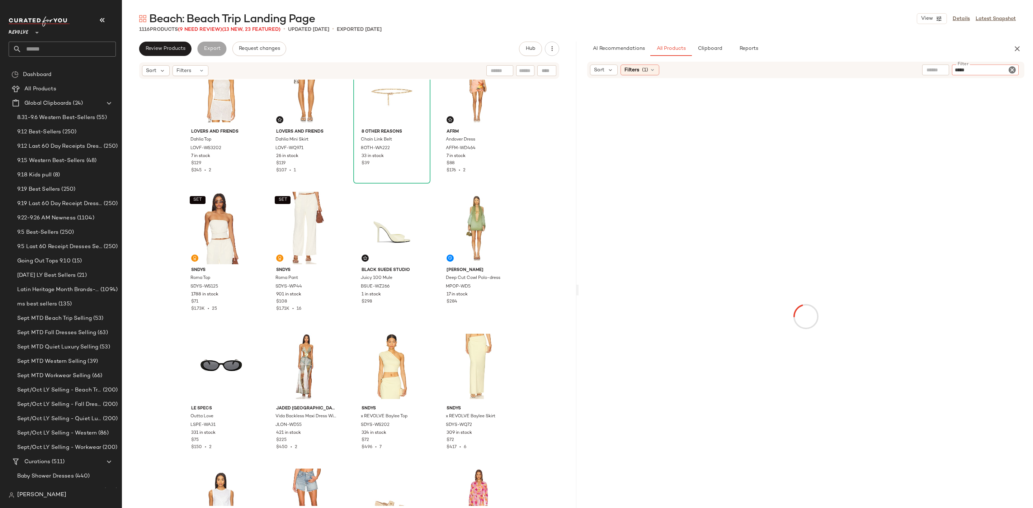
type input "******"
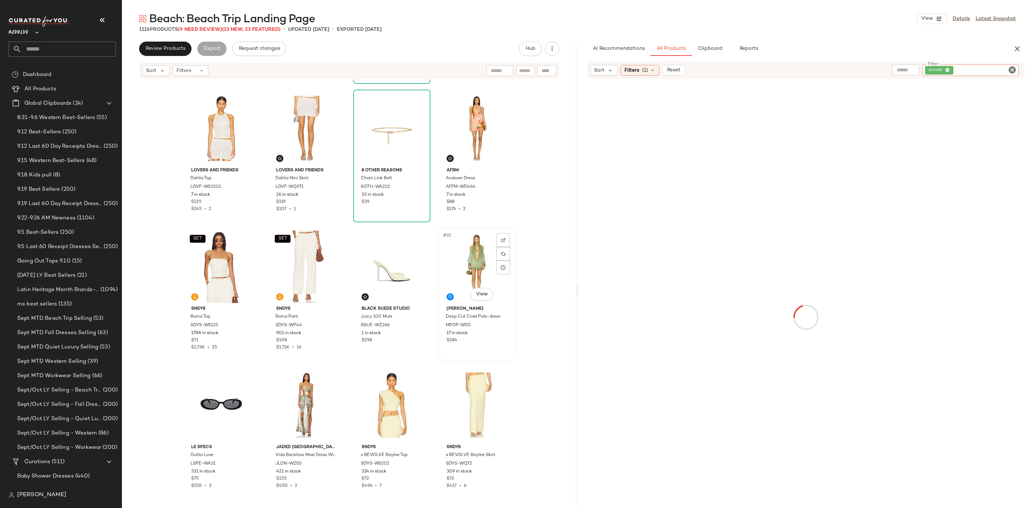
scroll to position [813, 0]
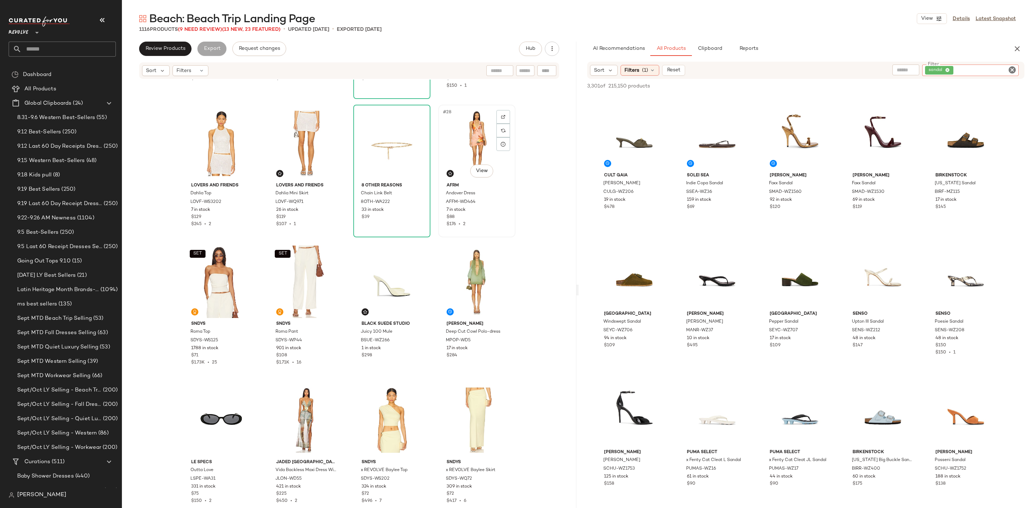
click at [455, 129] on div "#28 View" at bounding box center [477, 143] width 72 height 72
click at [213, 141] on div "#25 View" at bounding box center [221, 143] width 72 height 72
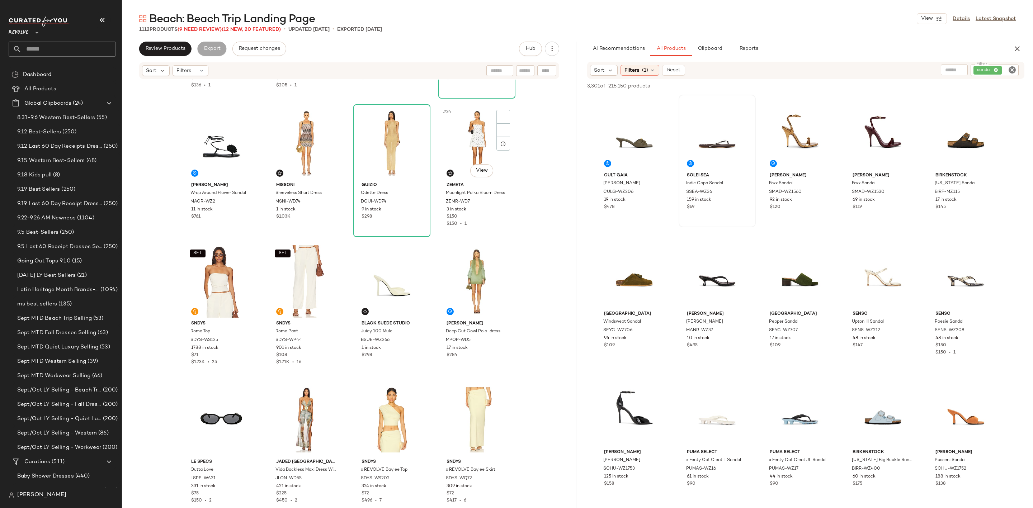
scroll to position [651, 0]
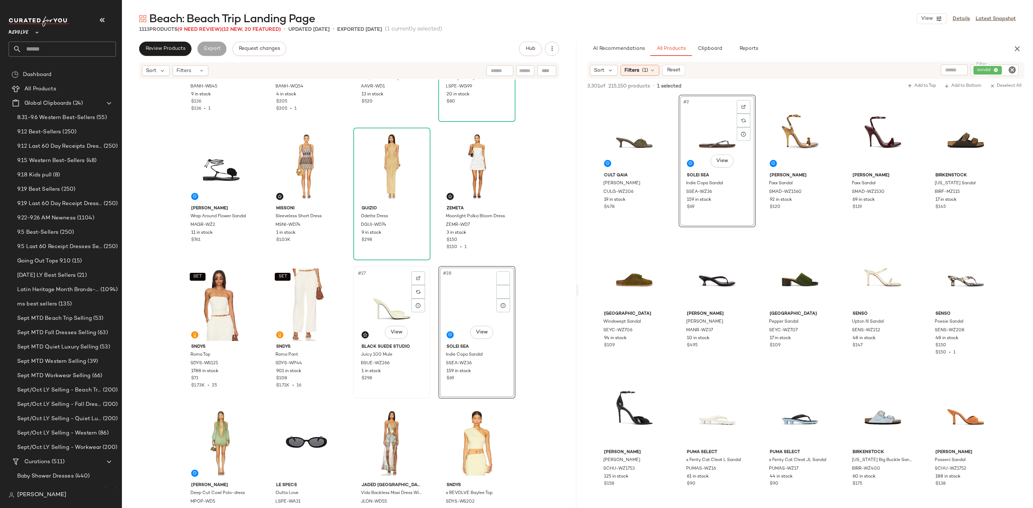
click at [371, 289] on div "#27 View" at bounding box center [392, 305] width 72 height 72
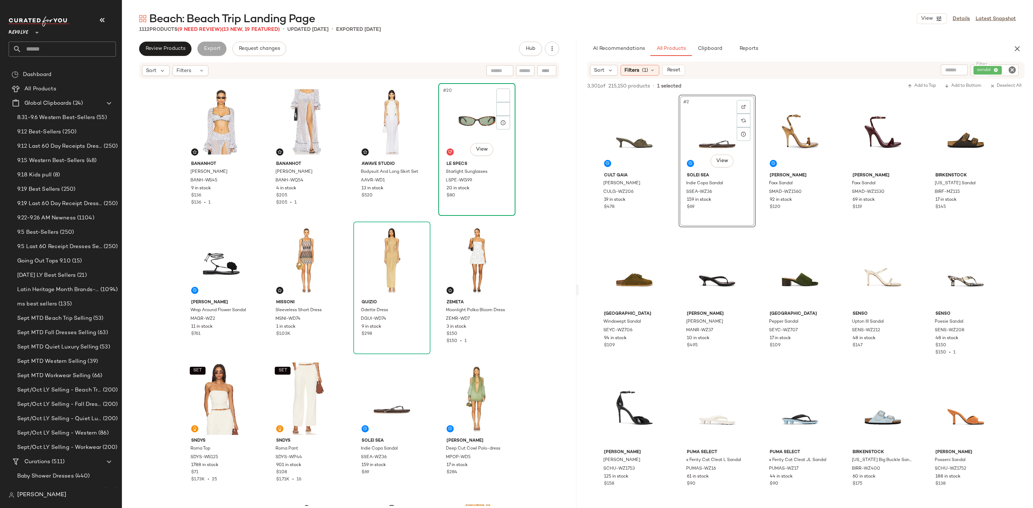
scroll to position [490, 0]
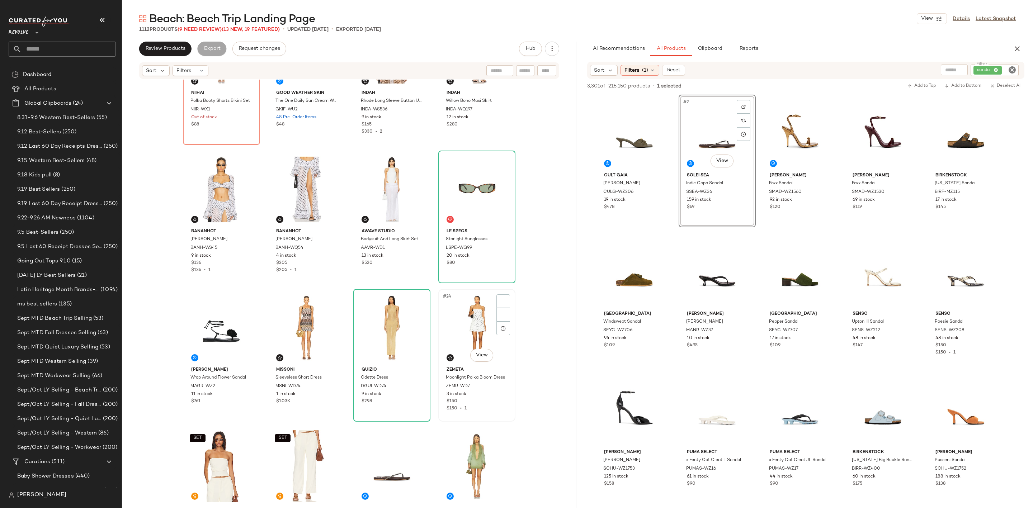
click at [457, 307] on div "#24 View" at bounding box center [477, 328] width 72 height 72
click at [200, 186] on div "#17 View" at bounding box center [221, 189] width 72 height 72
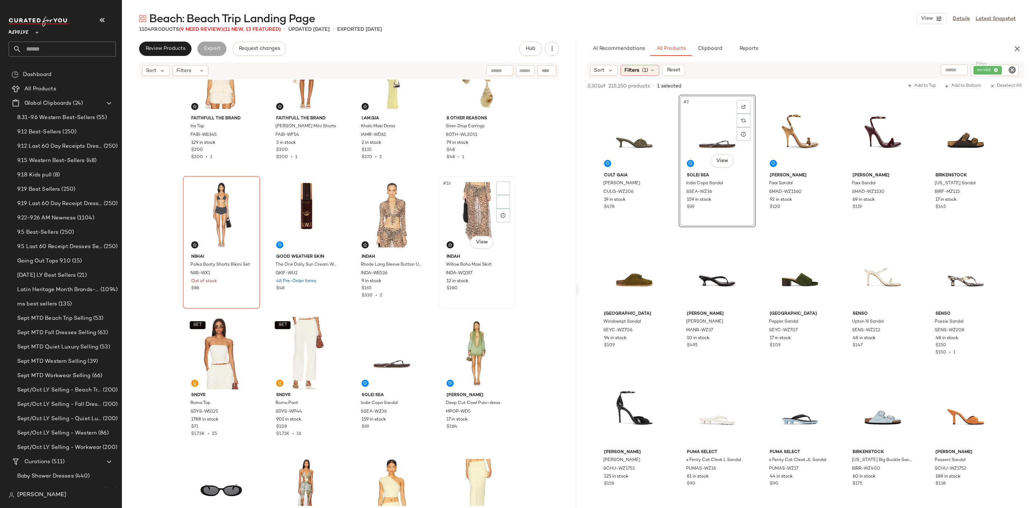
scroll to position [275, 0]
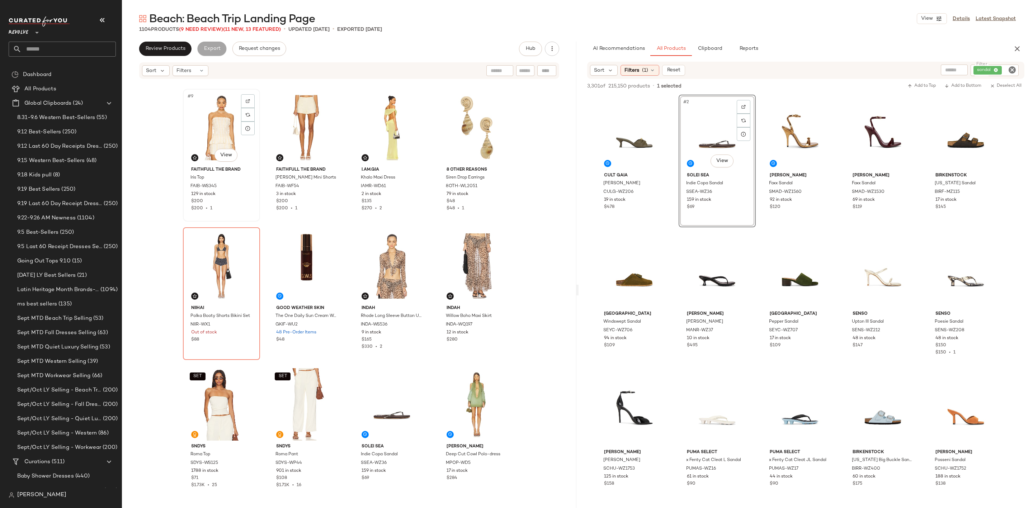
click at [213, 126] on div "#9 View" at bounding box center [221, 127] width 72 height 72
click at [468, 246] on div "#16 View" at bounding box center [477, 266] width 72 height 72
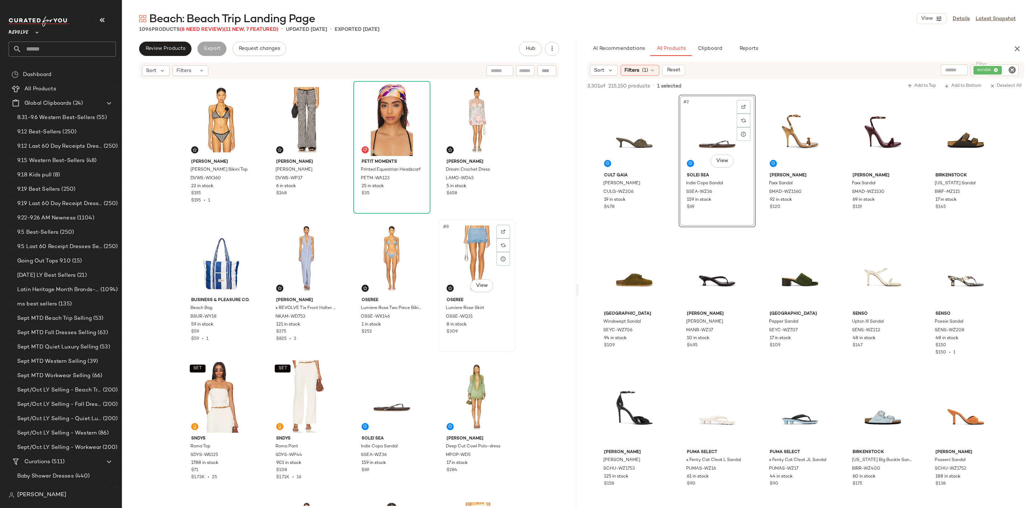
click at [463, 230] on div "#8 View" at bounding box center [477, 258] width 72 height 72
click at [210, 127] on div "#1 View" at bounding box center [221, 120] width 72 height 72
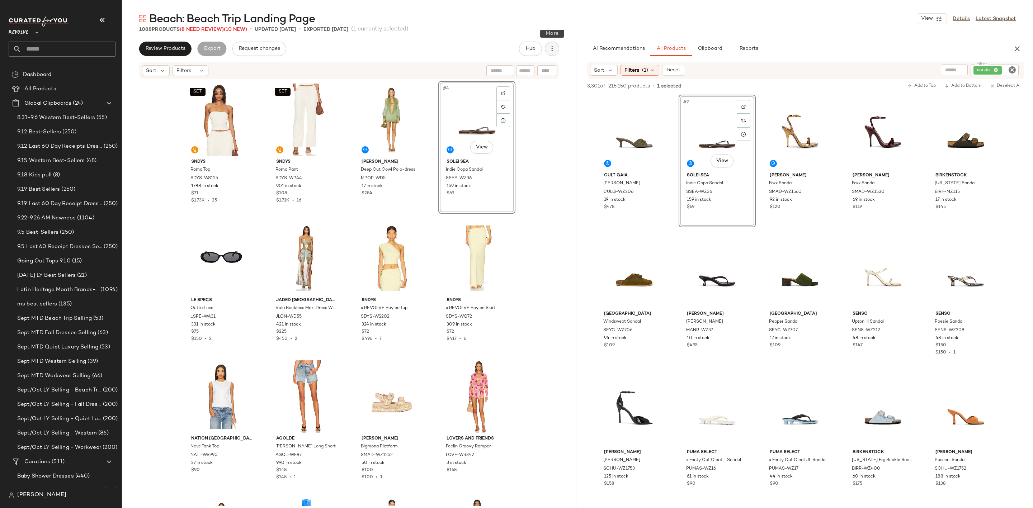
click at [553, 48] on icon "button" at bounding box center [551, 48] width 7 height 7
click at [530, 120] on span "Clear Suggested Products" at bounding box center [519, 122] width 67 height 8
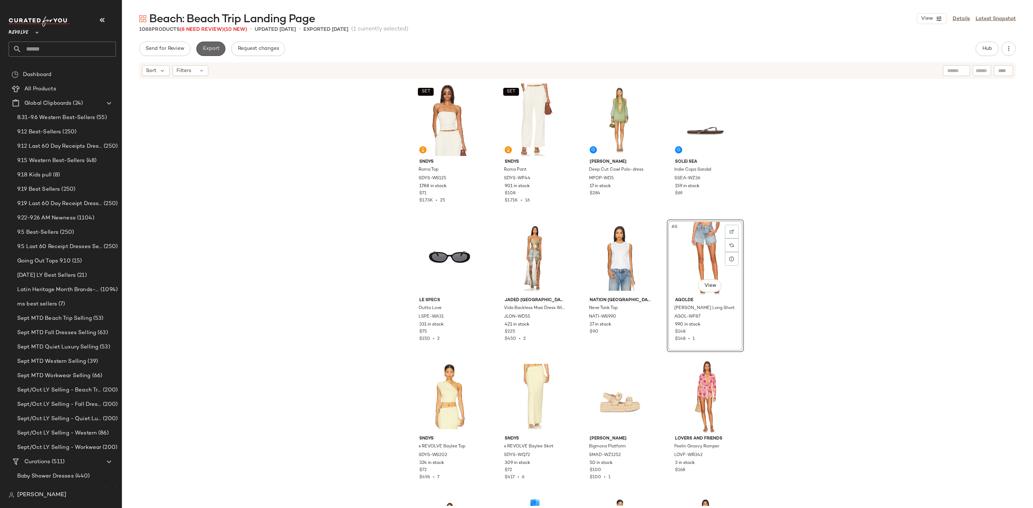
click at [212, 47] on span "Export" at bounding box center [210, 49] width 17 height 6
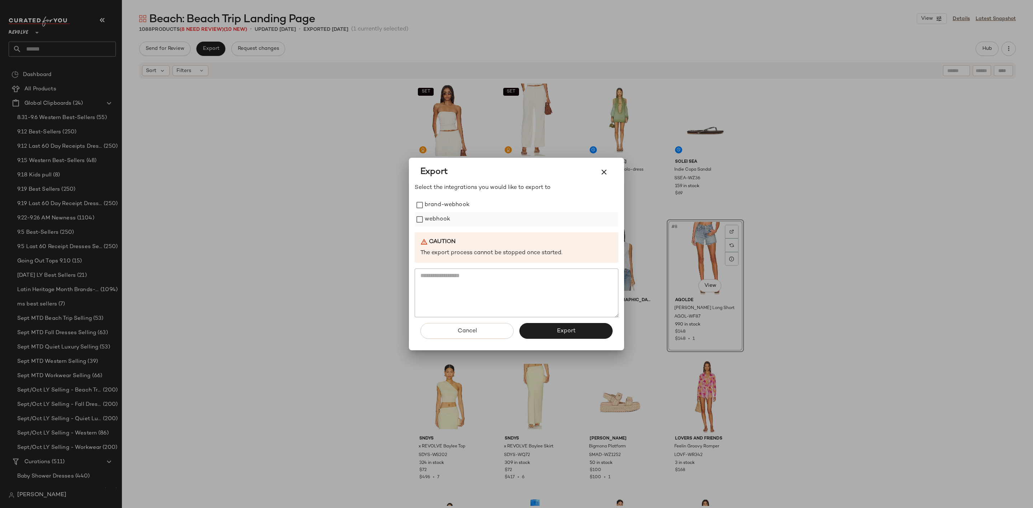
click at [432, 215] on label "webhook" at bounding box center [437, 219] width 25 height 14
drag, startPoint x: 578, startPoint y: 331, endPoint x: 370, endPoint y: 322, distance: 208.2
click at [574, 333] on button "Export" at bounding box center [565, 331] width 93 height 16
